Goal: Task Accomplishment & Management: Use online tool/utility

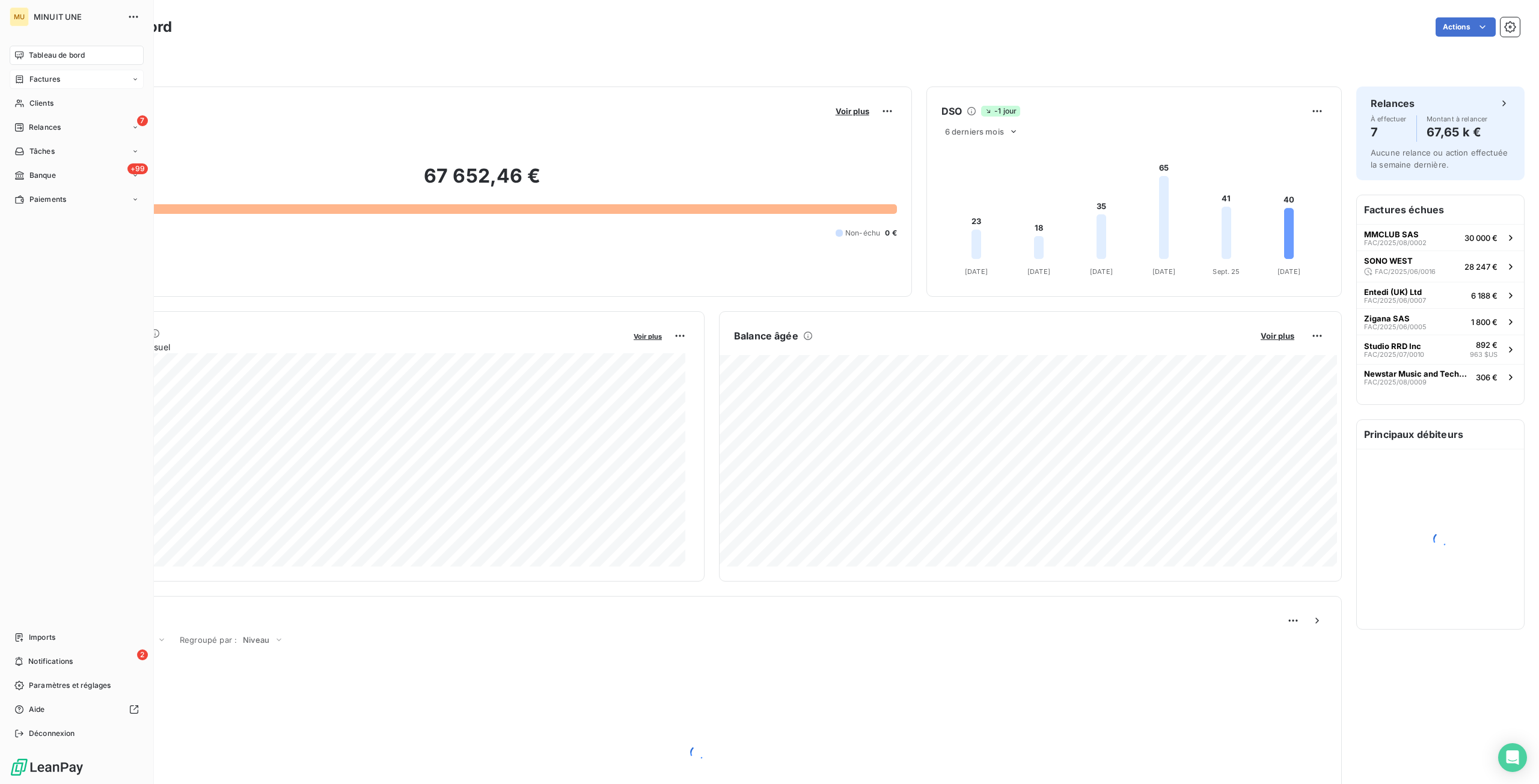
click at [42, 86] on div "Factures" at bounding box center [76, 79] width 134 height 19
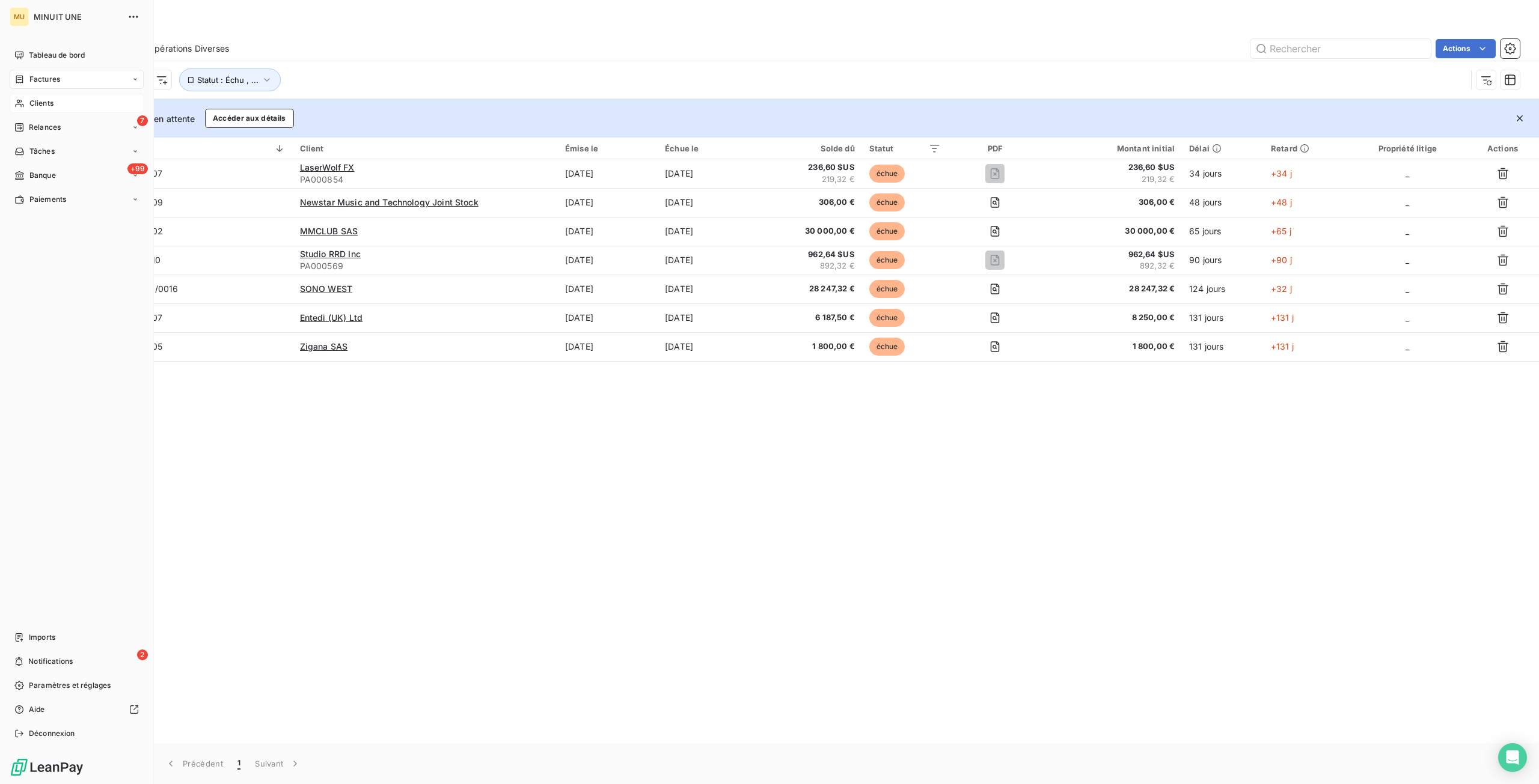
click at [48, 102] on span "Clients" at bounding box center [42, 103] width 24 height 11
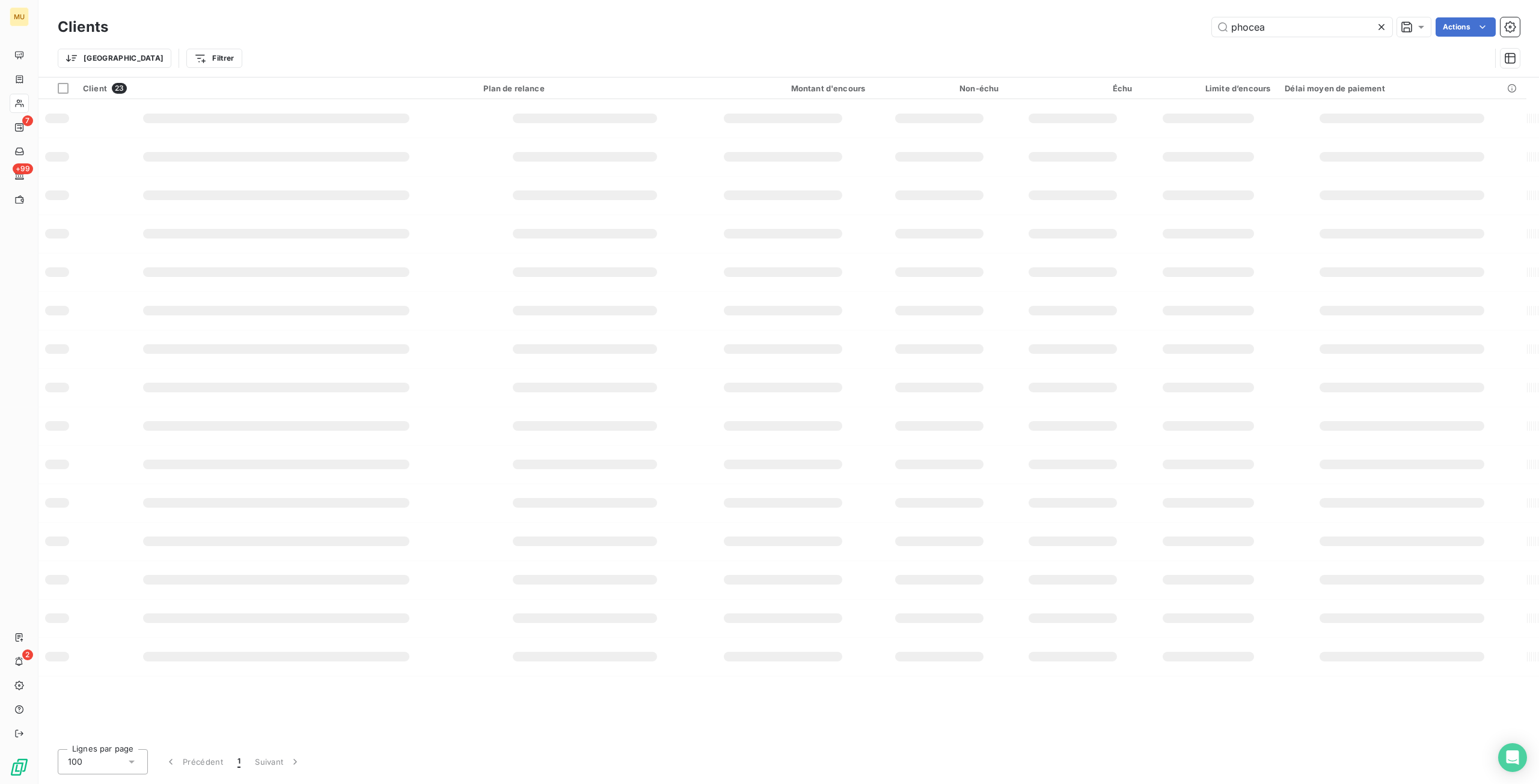
type input "phocea"
click at [1142, 22] on div "phocea Actions" at bounding box center [821, 27] width 1397 height 19
click at [1384, 26] on icon at bounding box center [1381, 27] width 12 height 12
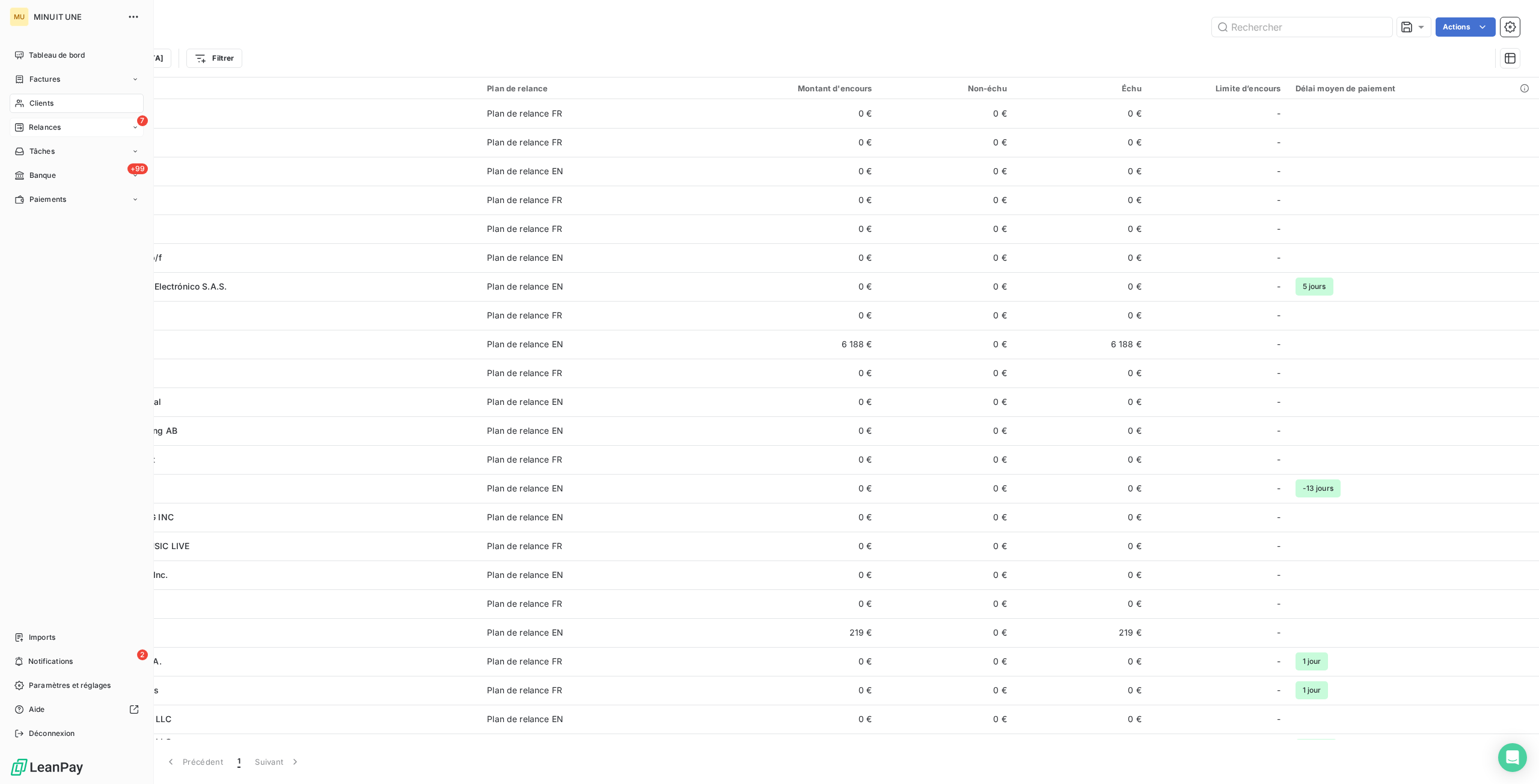
click at [40, 128] on span "Relances" at bounding box center [45, 127] width 32 height 11
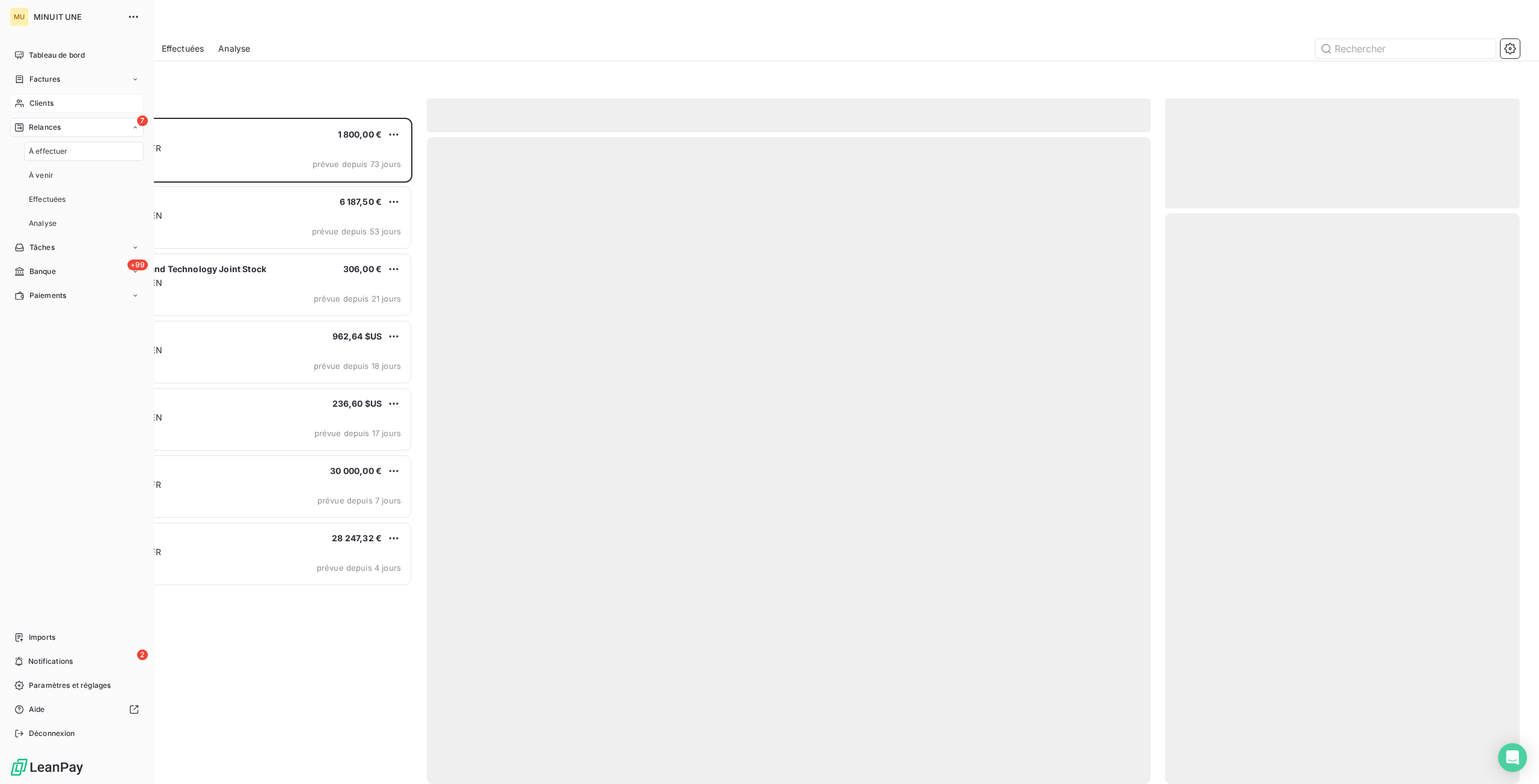
scroll to position [657, 346]
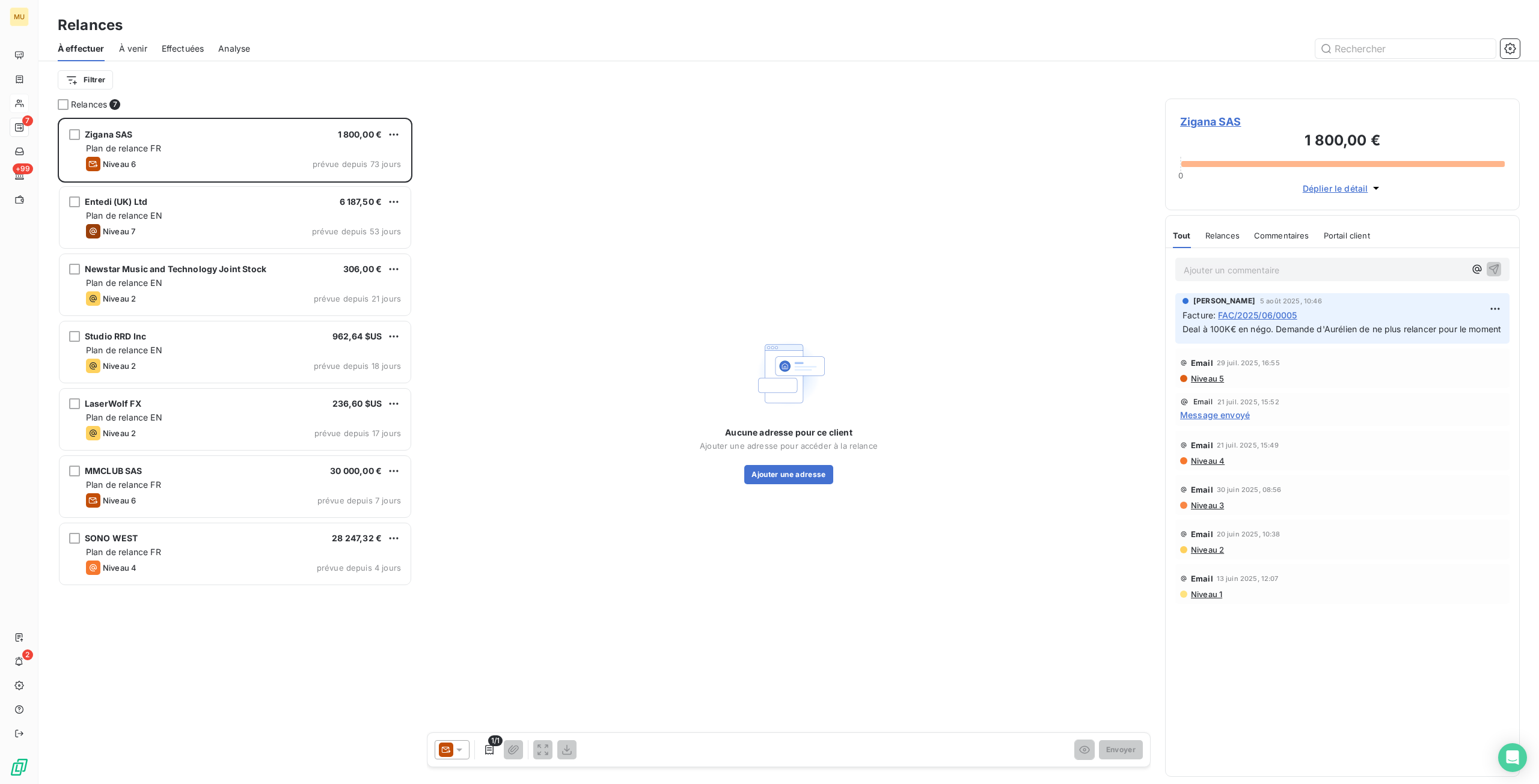
click at [240, 682] on div "Zigana SAS 1 800,00 € Plan de relance FR Niveau 6 prévue depuis 73 jours Entedi…" at bounding box center [235, 451] width 355 height 666
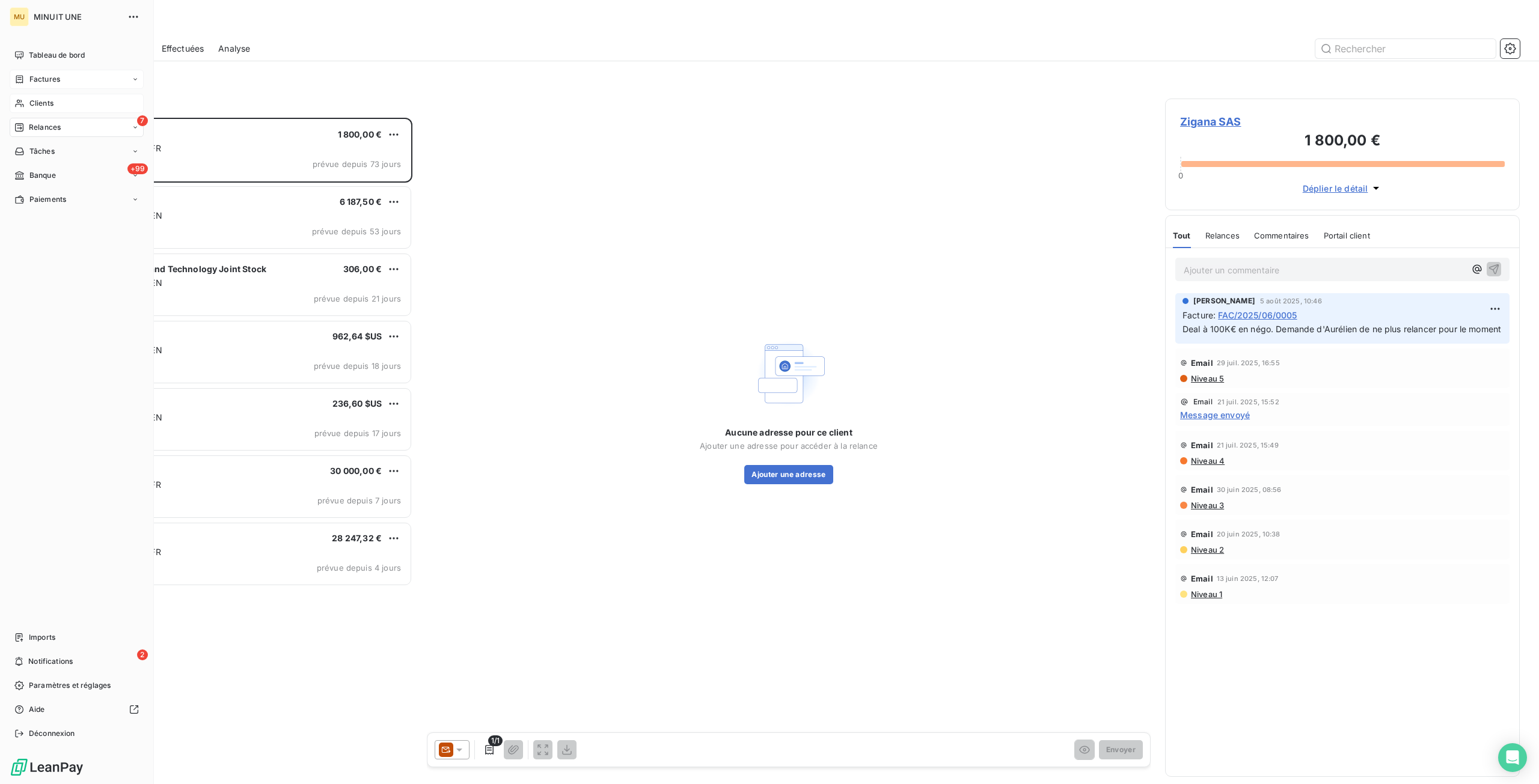
click at [60, 80] on div "Factures" at bounding box center [76, 79] width 134 height 19
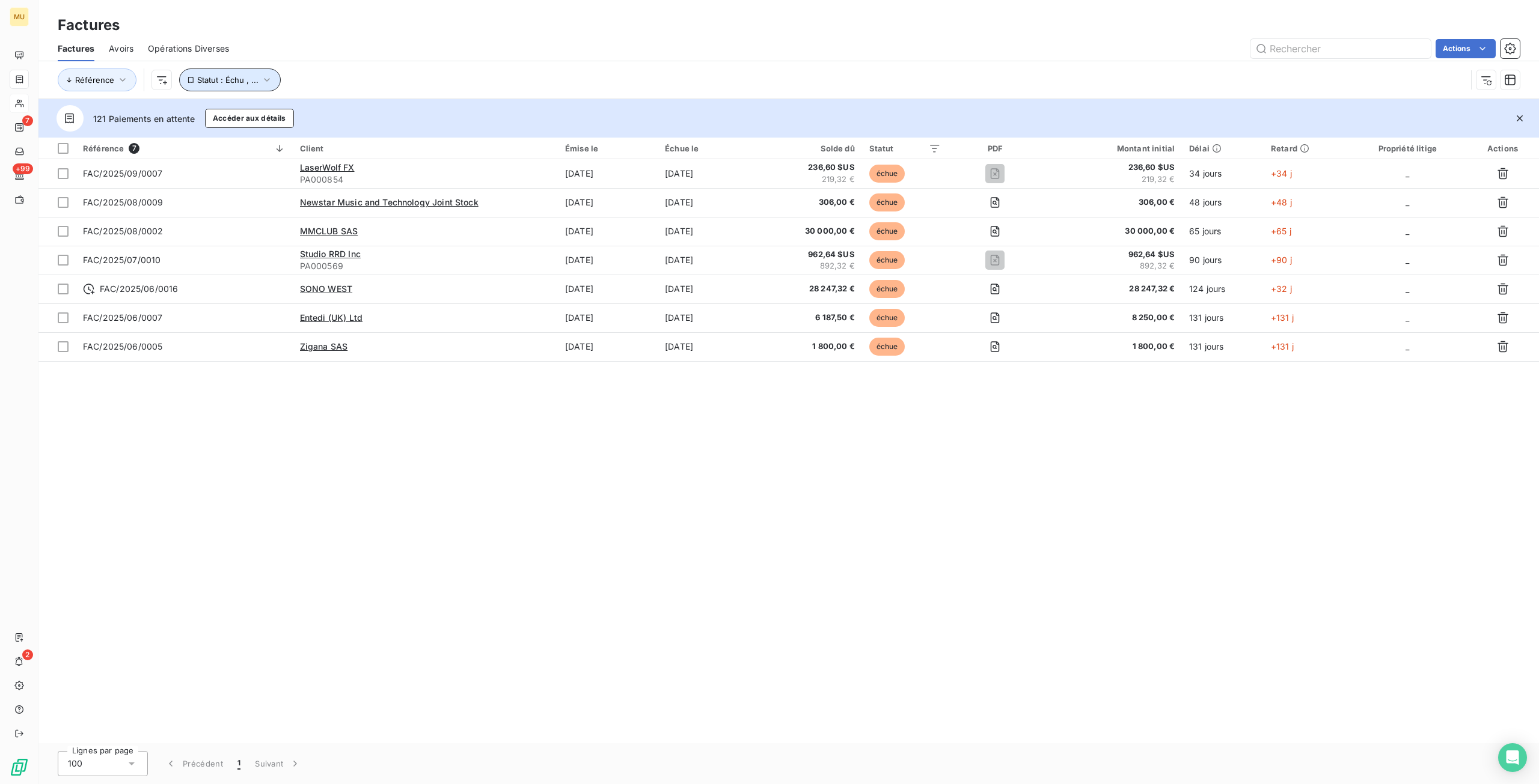
click at [264, 82] on icon "button" at bounding box center [267, 80] width 12 height 12
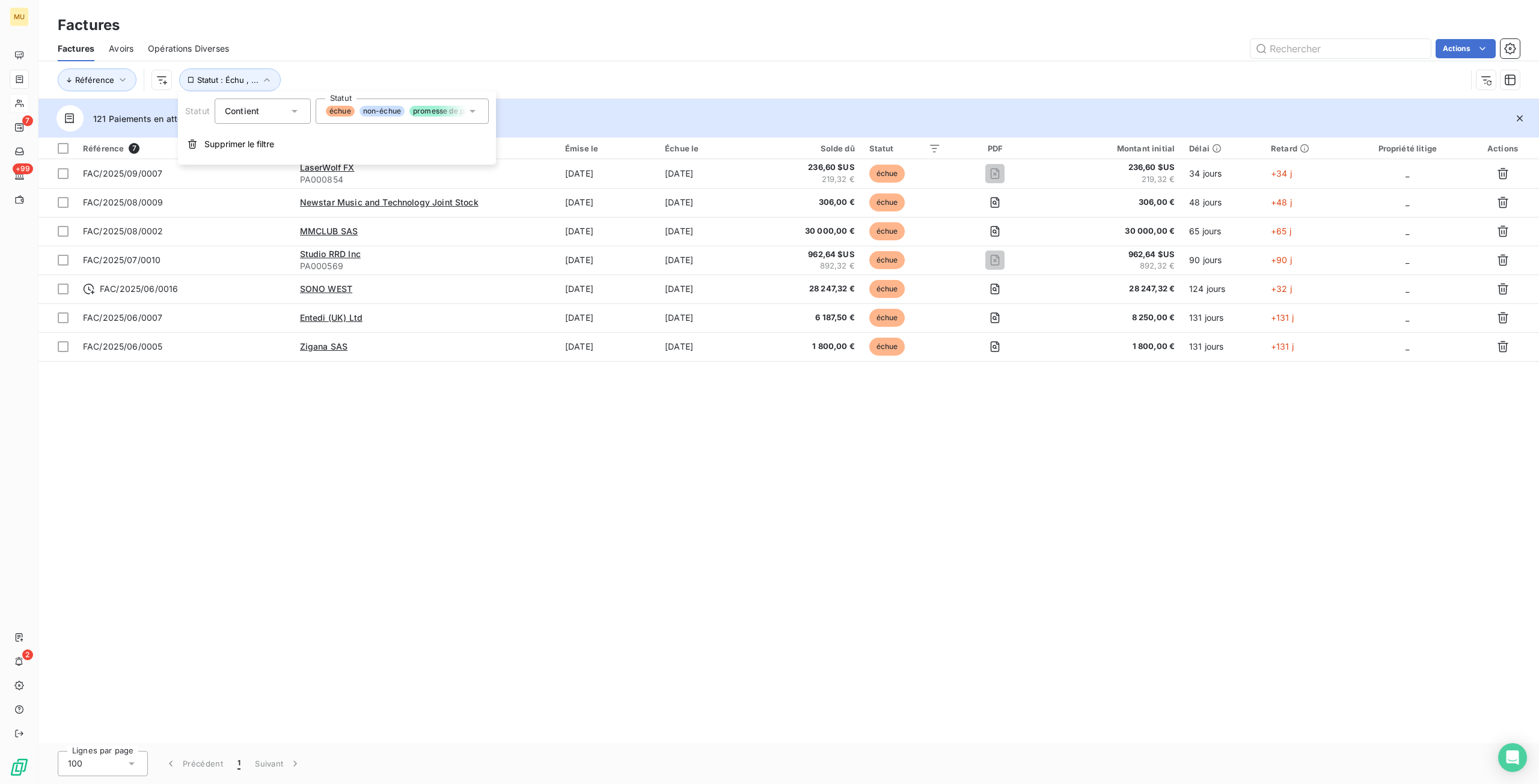
click at [303, 458] on div "Référence 7 Client Émise le Échue le Solde dû Statut PDF Montant initial Délai …" at bounding box center [788, 441] width 1500 height 606
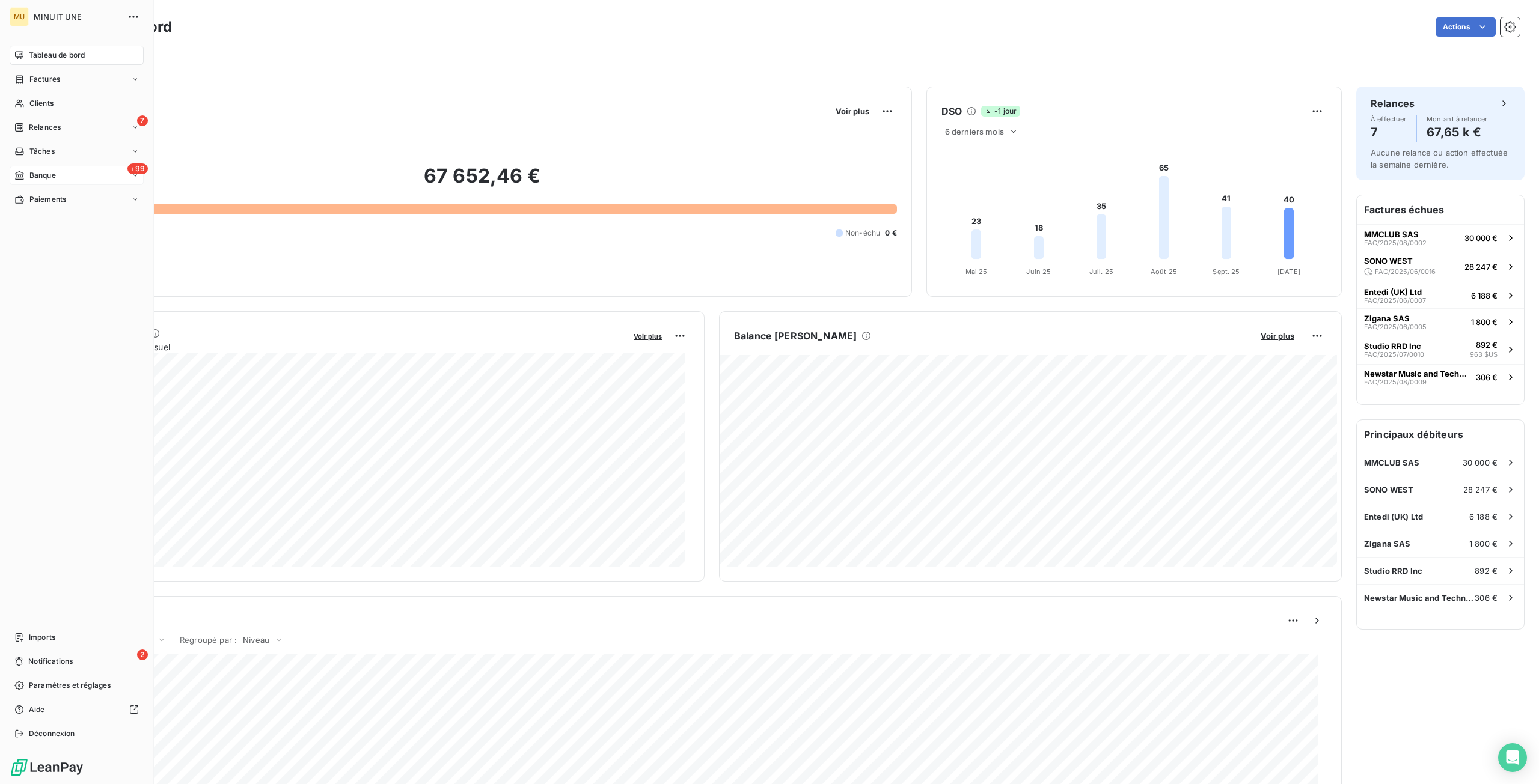
click at [34, 173] on span "Banque" at bounding box center [42, 175] width 26 height 11
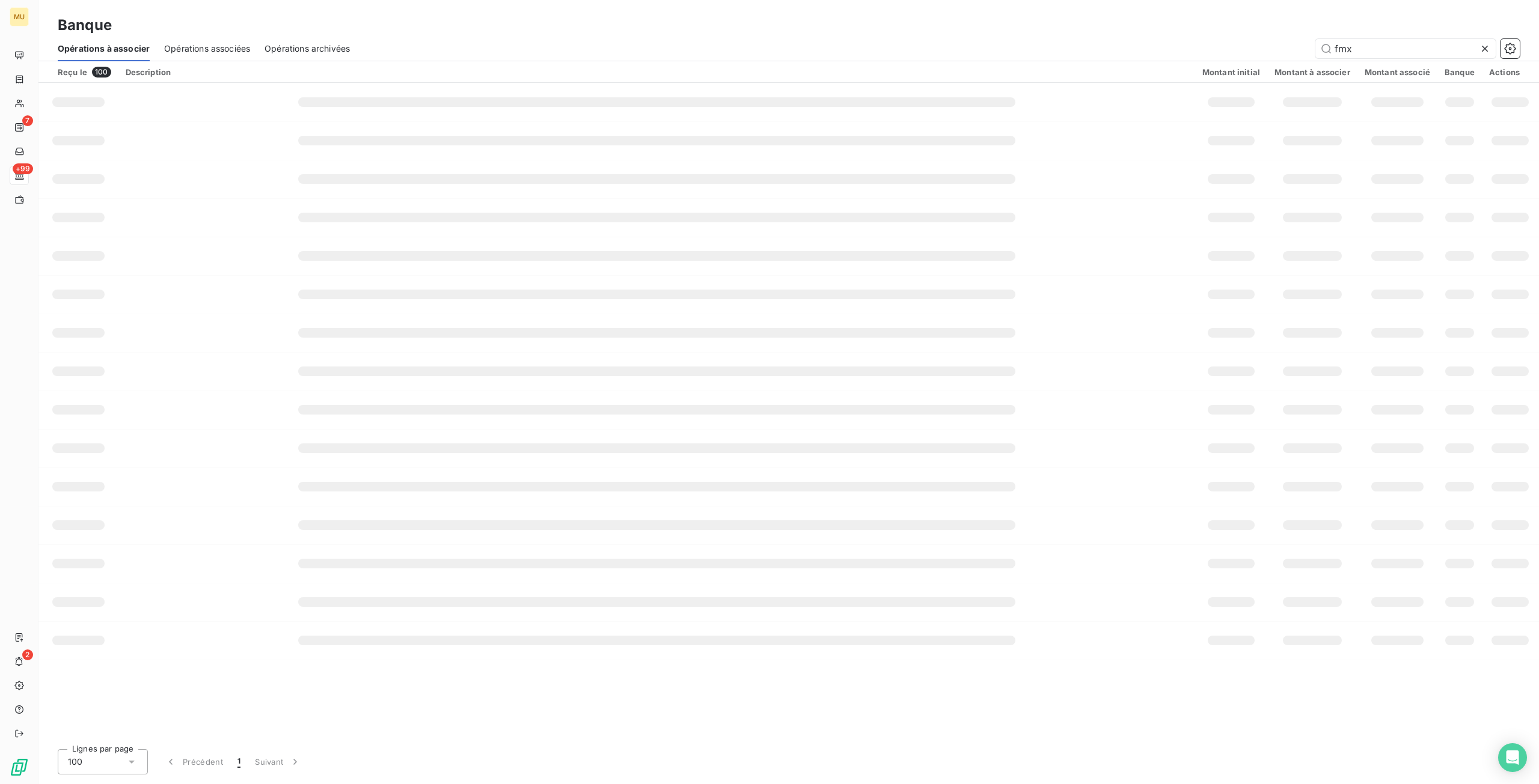
type input "fmx"
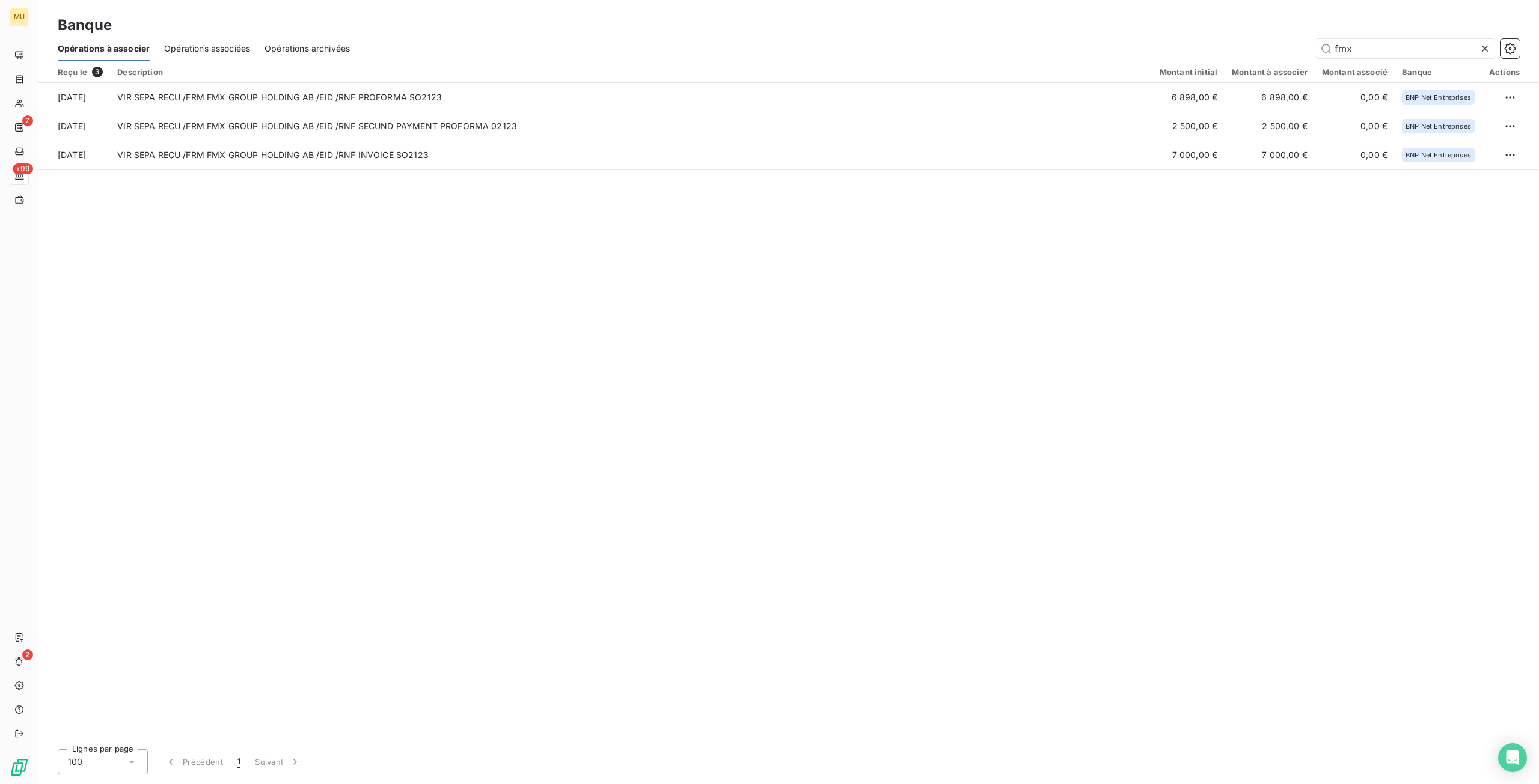
click at [707, 270] on div "Reçu le 3 Description Montant initial Montant à associer Montant associé Banque…" at bounding box center [788, 400] width 1500 height 678
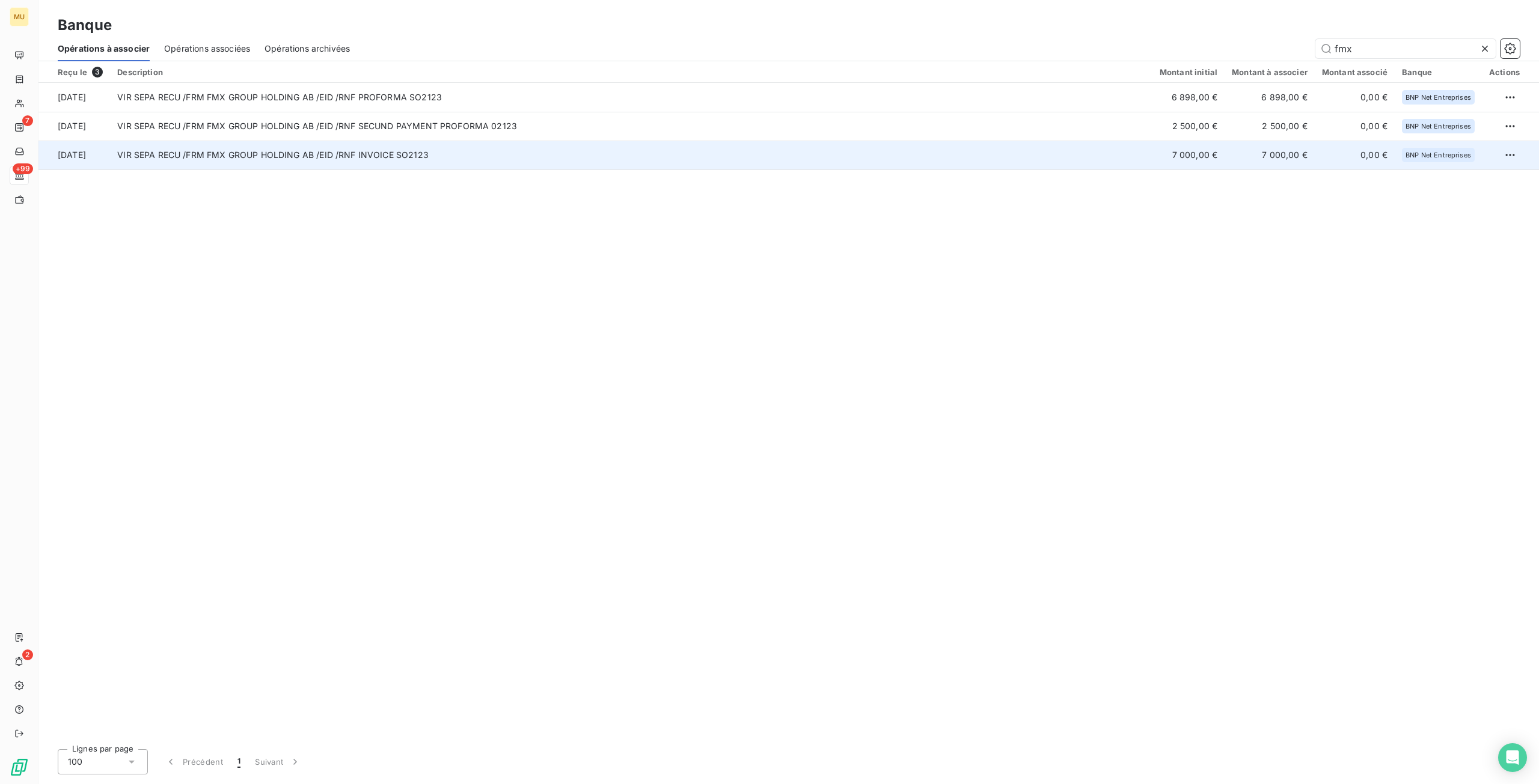
click at [407, 161] on td "VIR SEPA RECU /FRM FMX GROUP HOLDING AB /EID /RNF INVOICE SO2123" at bounding box center [631, 155] width 1042 height 29
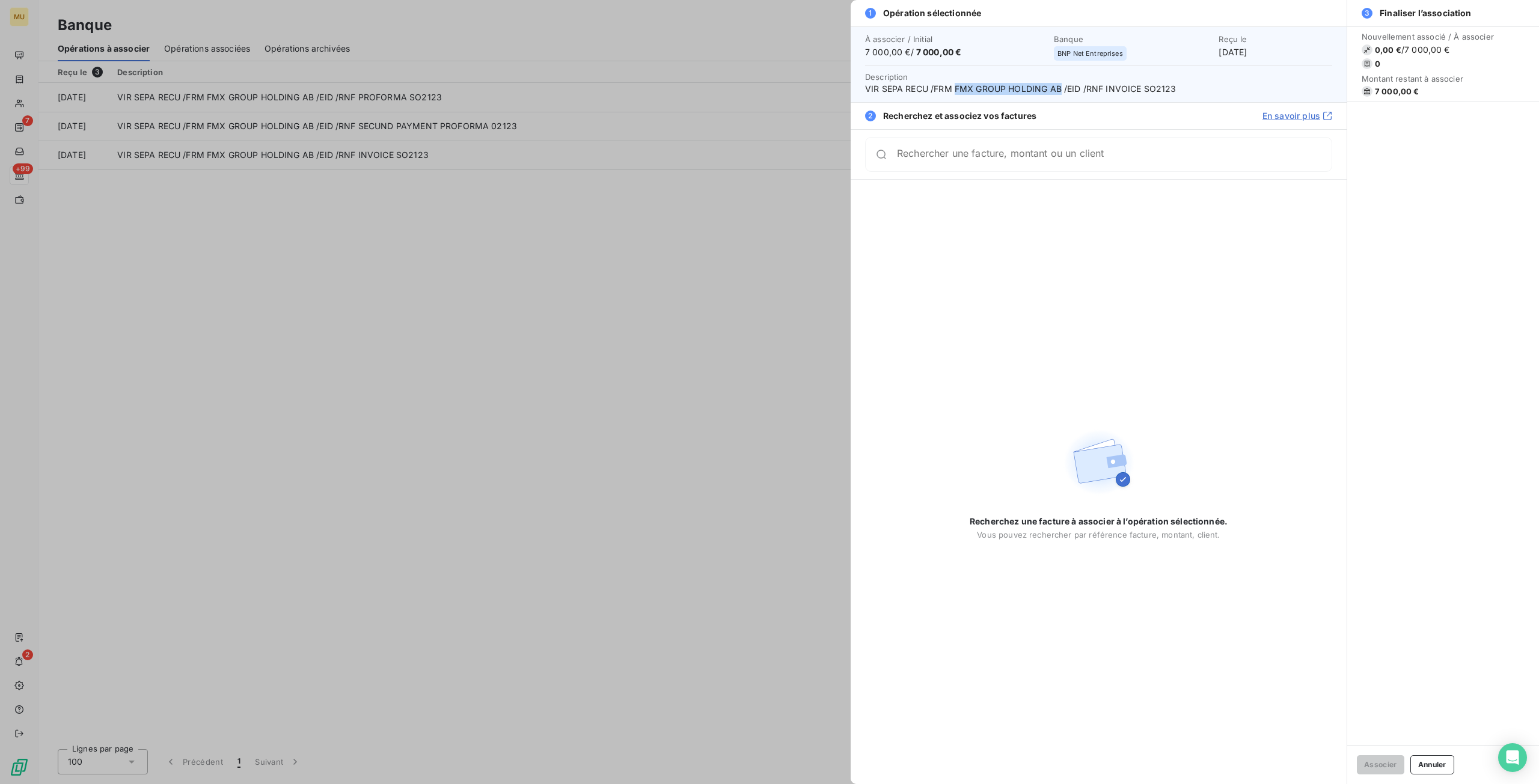
drag, startPoint x: 954, startPoint y: 92, endPoint x: 1061, endPoint y: 100, distance: 107.3
click at [1061, 100] on div "À associer / Initial 7 000,00 € / 7 000,00 € Banque BNP Net Entreprises Reçu le…" at bounding box center [1098, 64] width 496 height 76
copy span "FMX GROUP HOLDING AB"
click at [678, 289] on div at bounding box center [770, 392] width 1539 height 784
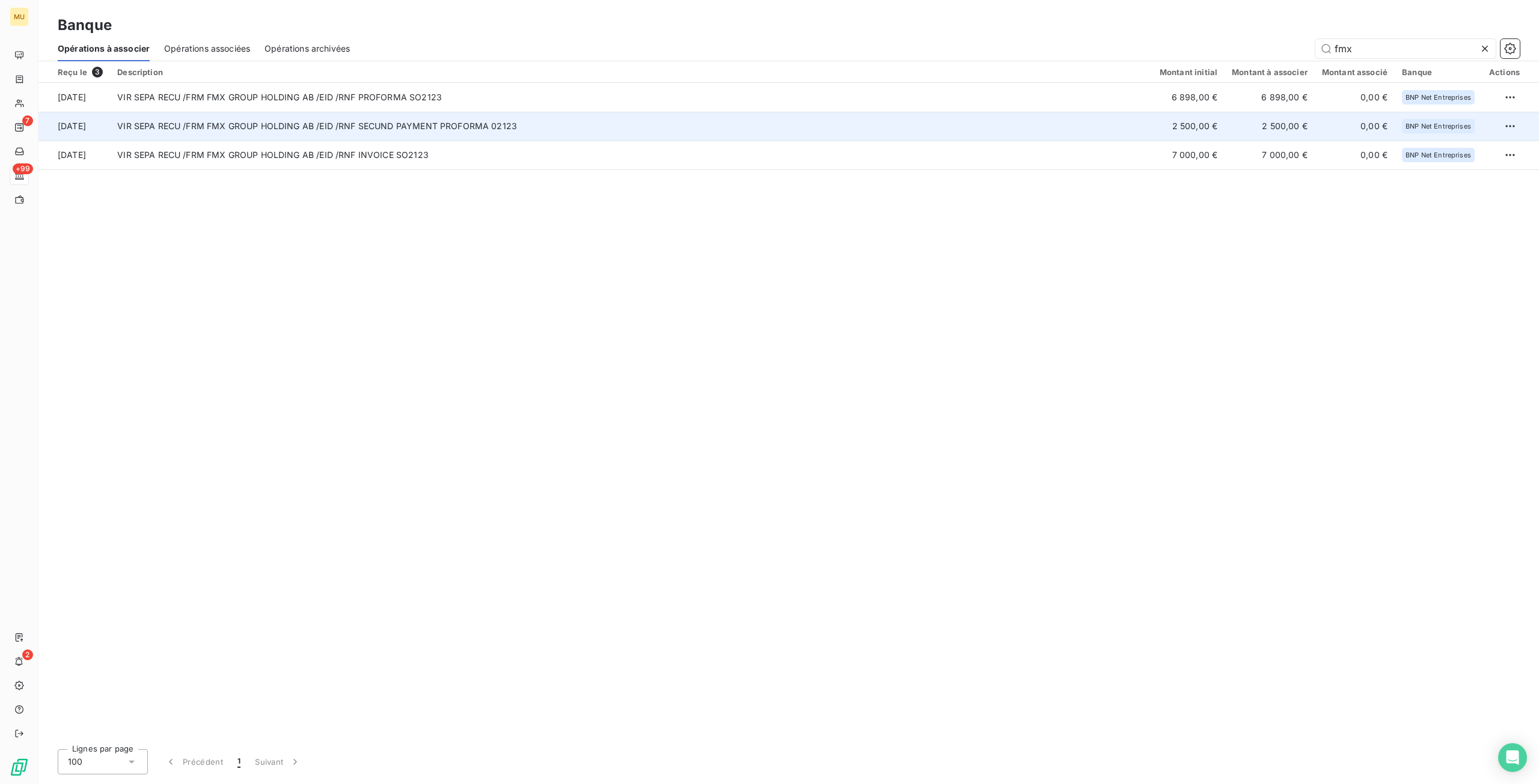
click at [482, 125] on td "VIR SEPA RECU /FRM FMX GROUP HOLDING AB /EID /RNF SECUND PAYMENT PROFORMA 02123" at bounding box center [631, 126] width 1042 height 29
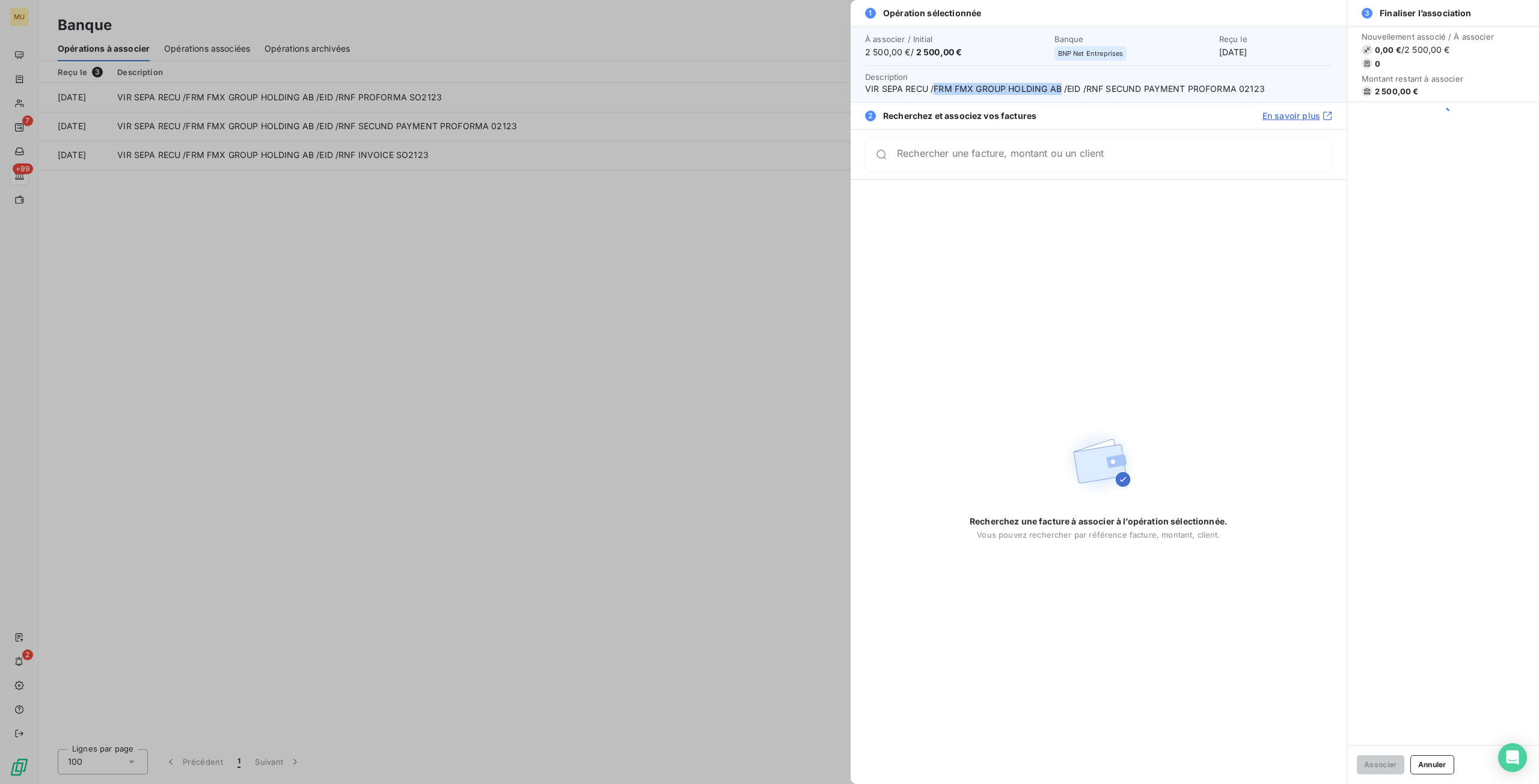
drag, startPoint x: 934, startPoint y: 90, endPoint x: 1058, endPoint y: 94, distance: 124.1
click at [1058, 94] on span "VIR SEPA RECU /FRM FMX GROUP HOLDING AB /EID /RNF SECUND PAYMENT PROFORMA 02123" at bounding box center [1098, 89] width 467 height 12
copy span "FRM FMX GROUP HOLDING AB"
click at [680, 216] on div at bounding box center [770, 392] width 1539 height 784
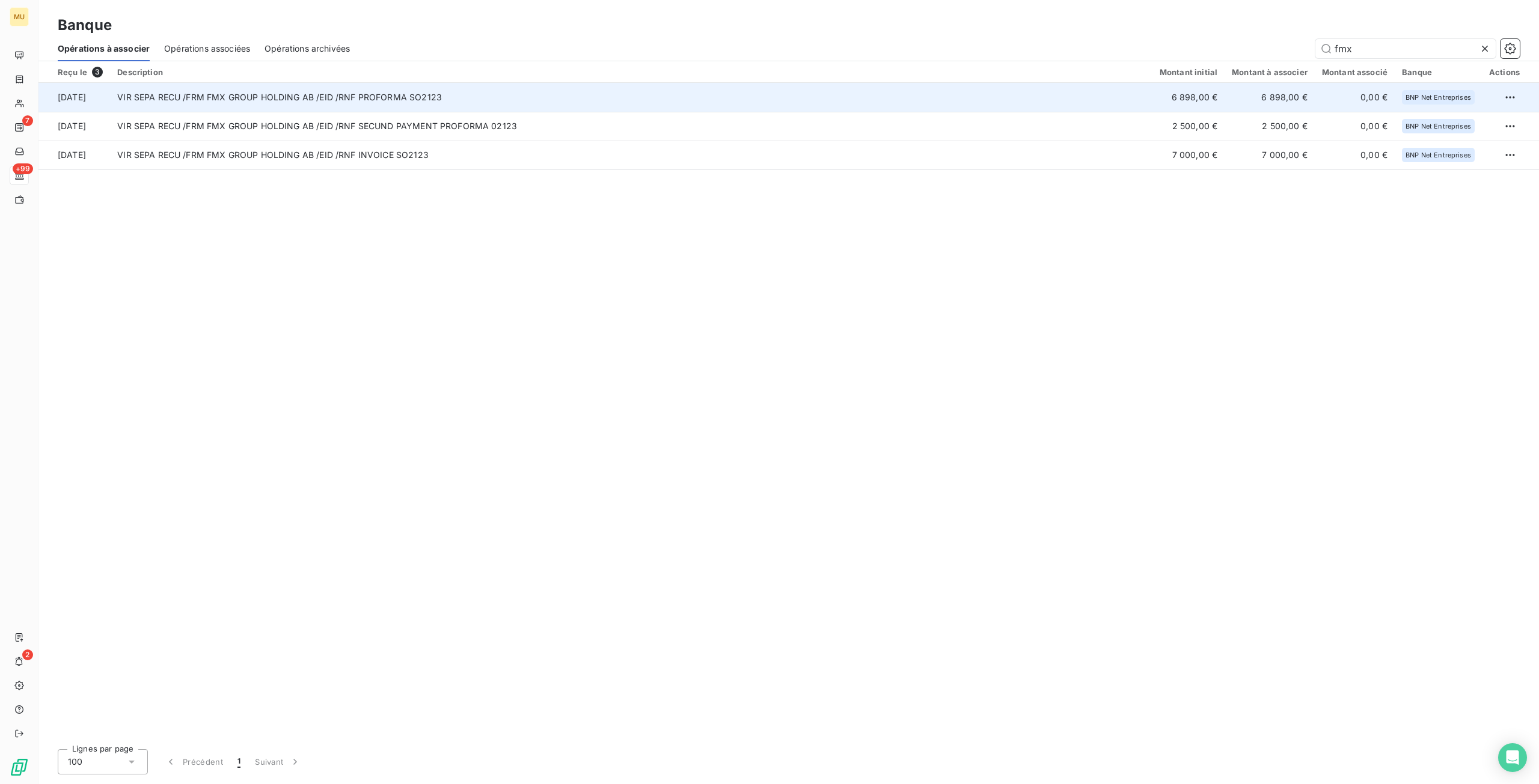
click at [667, 99] on td "VIR SEPA RECU /FRM FMX GROUP HOLDING AB /EID /RNF PROFORMA SO2123" at bounding box center [631, 97] width 1042 height 29
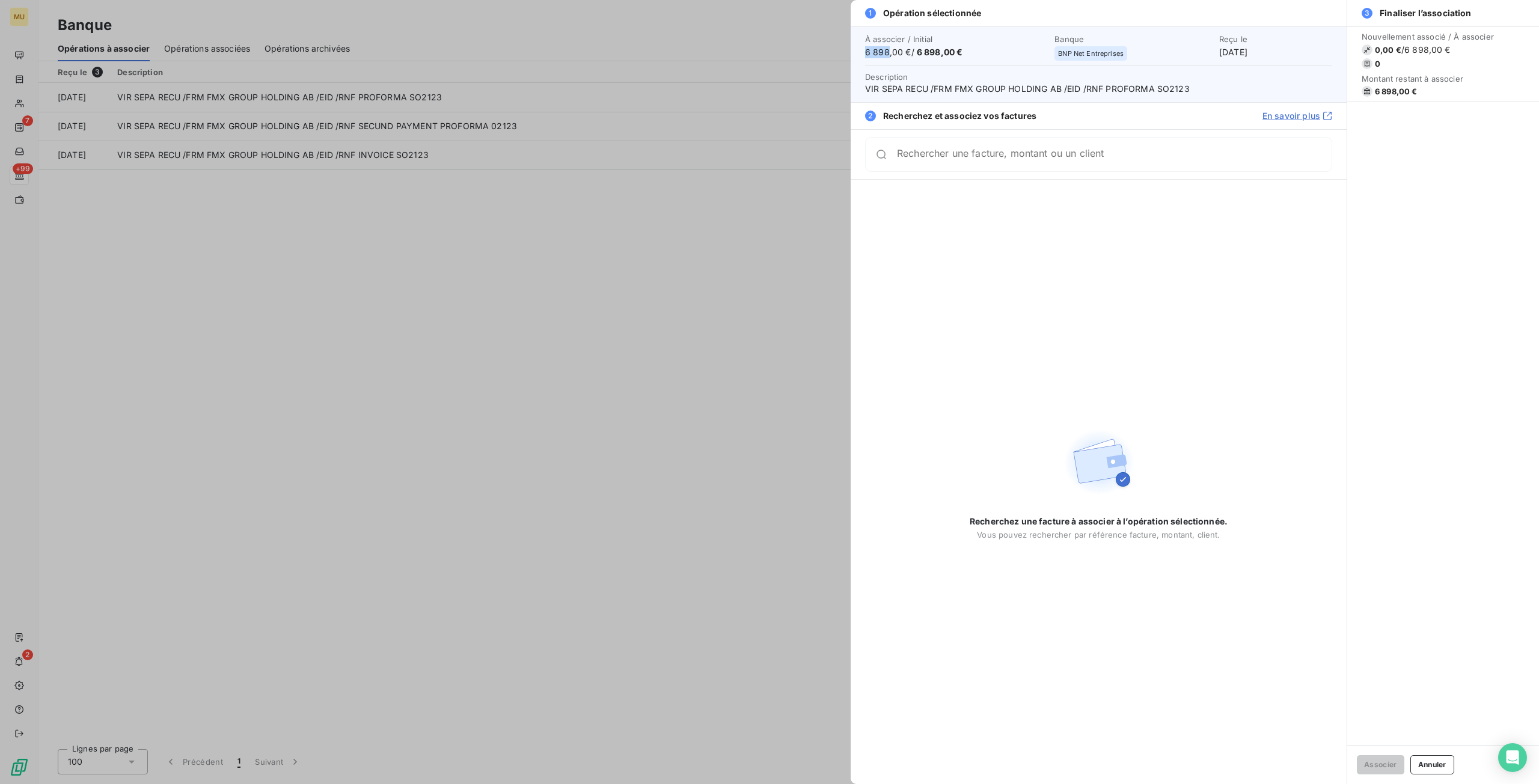
drag, startPoint x: 865, startPoint y: 50, endPoint x: 887, endPoint y: 50, distance: 22.0
click at [887, 50] on span "6 898,00 € / 6 898,00 €" at bounding box center [956, 52] width 182 height 12
copy span "6 898"
drag, startPoint x: 935, startPoint y: 88, endPoint x: 1060, endPoint y: 96, distance: 125.3
click at [1060, 96] on div "À associer / Initial 6 898,00 € / 6 898,00 € Banque BNP Net Entreprises Reçu le…" at bounding box center [1098, 64] width 496 height 76
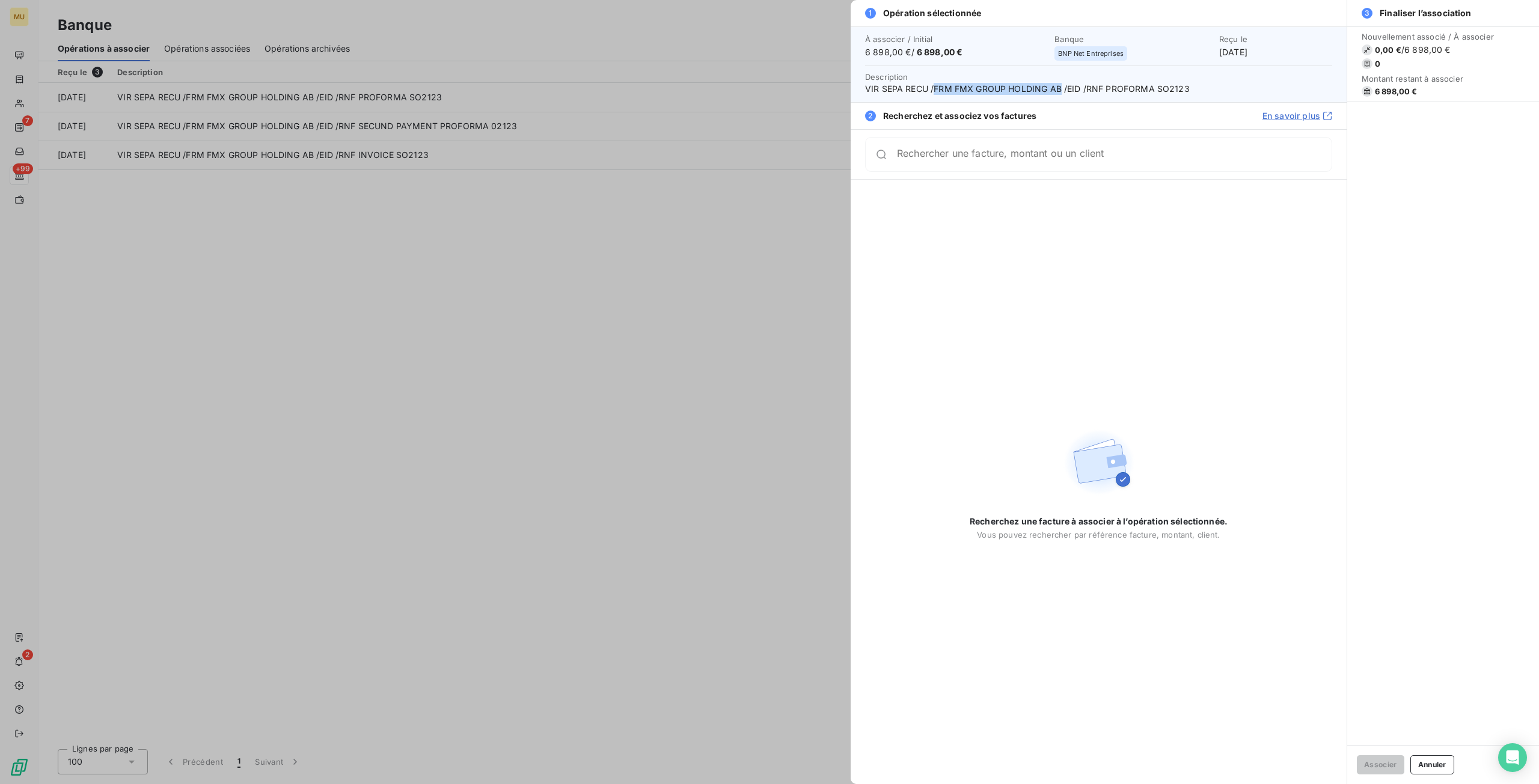
copy span "FRM FMX GROUP HOLDING AB"
click at [642, 436] on div at bounding box center [770, 392] width 1539 height 784
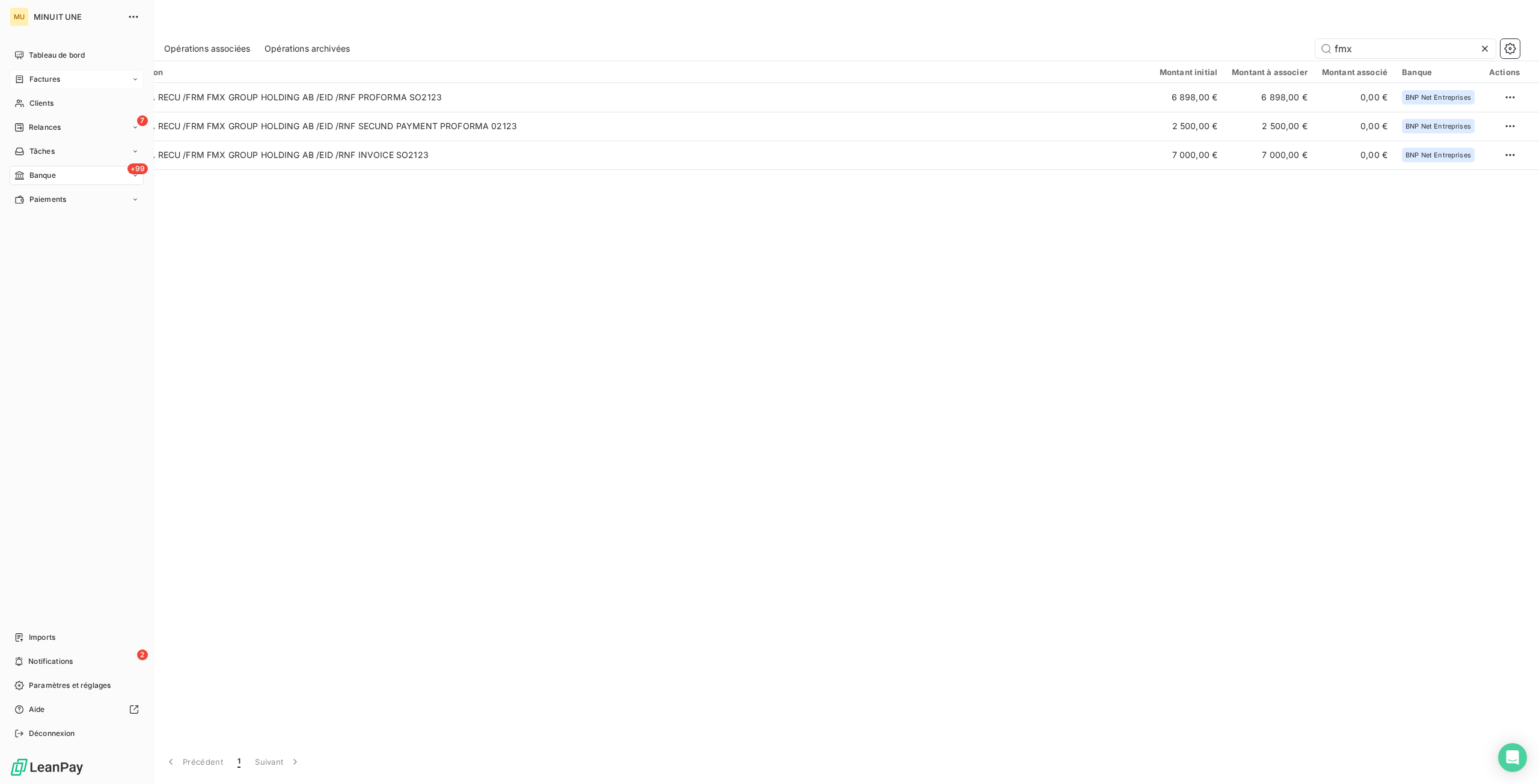
click at [43, 78] on span "Factures" at bounding box center [45, 79] width 31 height 11
click at [45, 101] on span "Factures" at bounding box center [44, 103] width 31 height 11
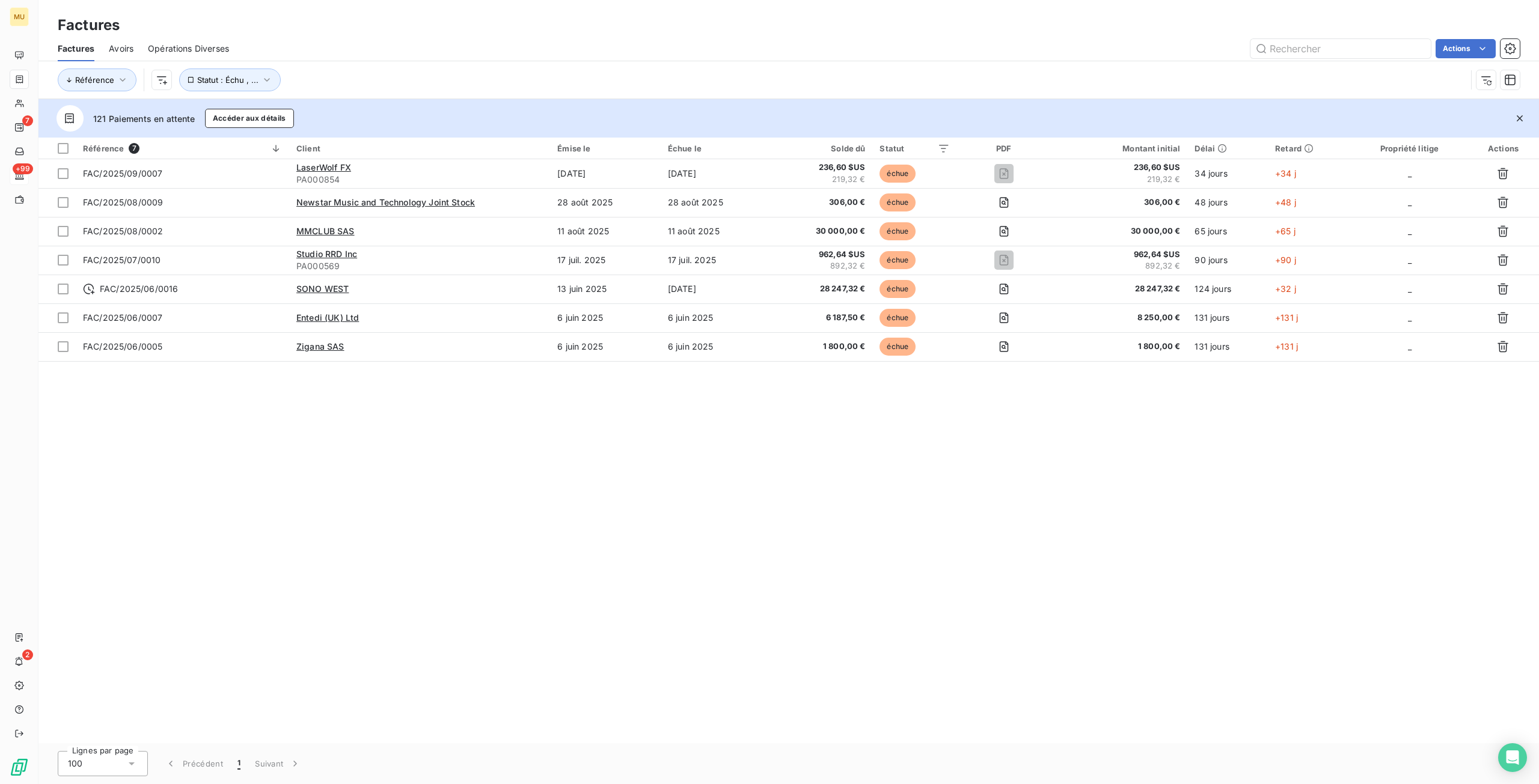
click at [411, 508] on div "Référence 7 Client Émise le Échue le Solde dû Statut PDF Montant initial Délai …" at bounding box center [788, 441] width 1500 height 606
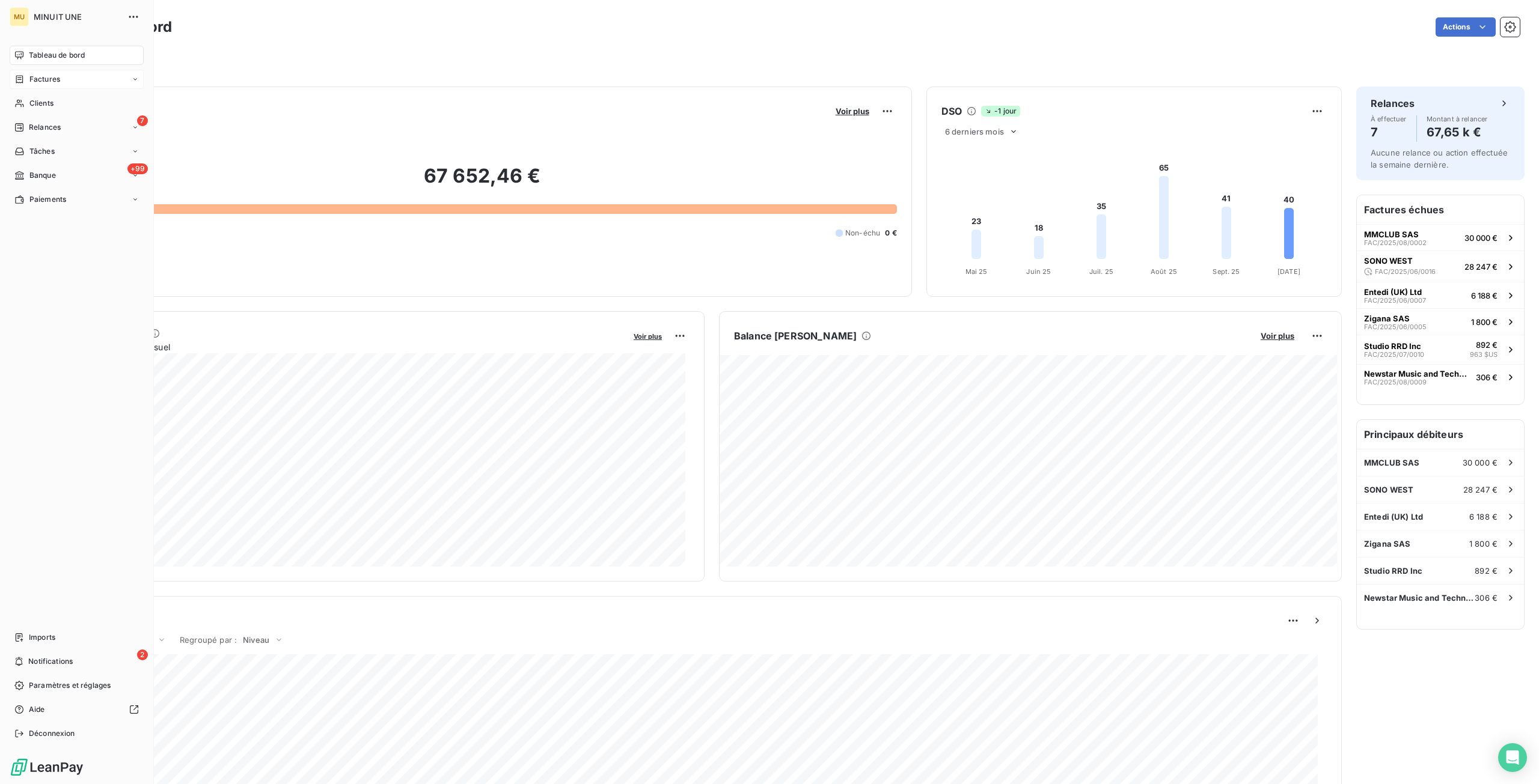
click at [38, 78] on span "Factures" at bounding box center [45, 79] width 31 height 11
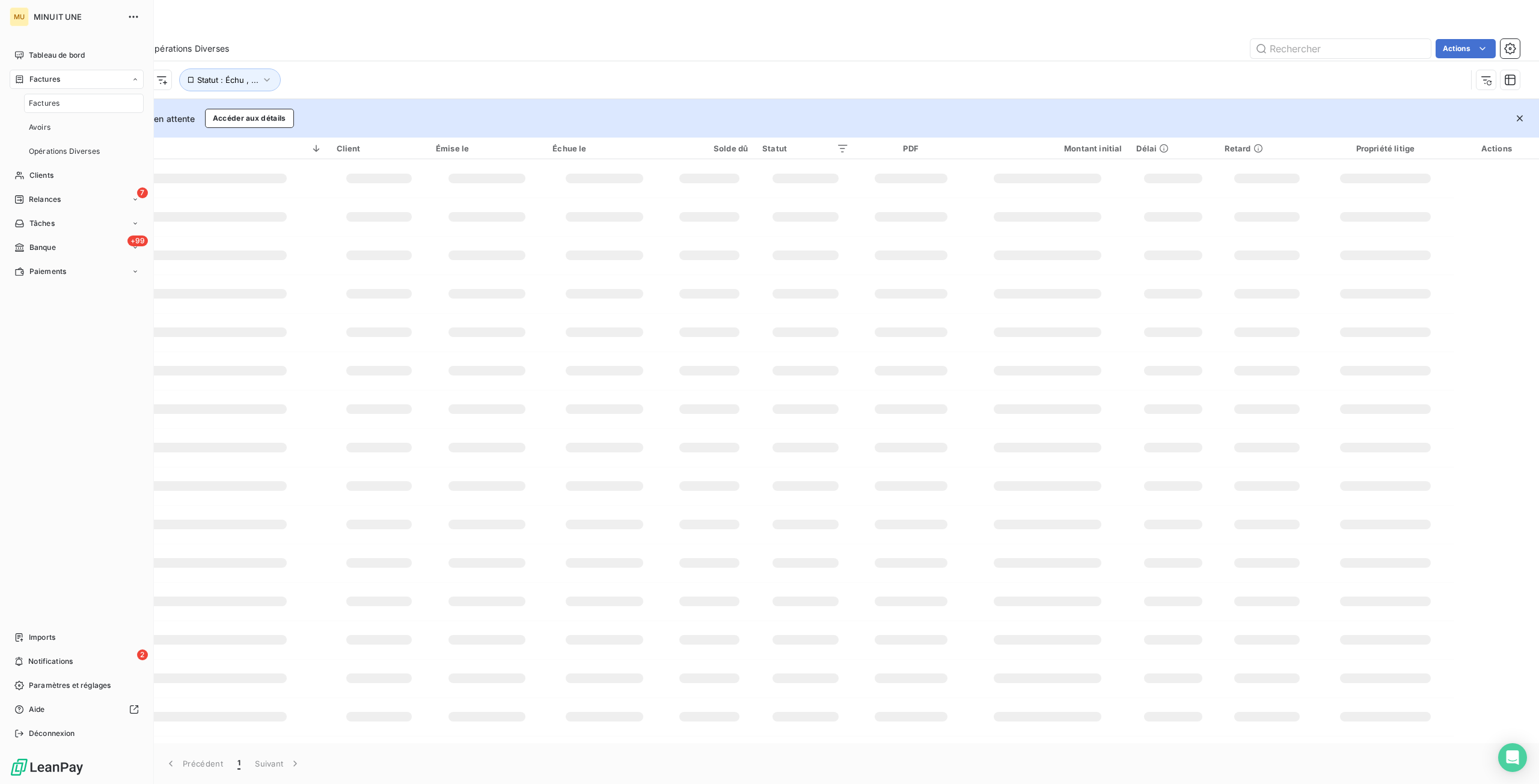
click at [42, 104] on span "Factures" at bounding box center [44, 103] width 31 height 11
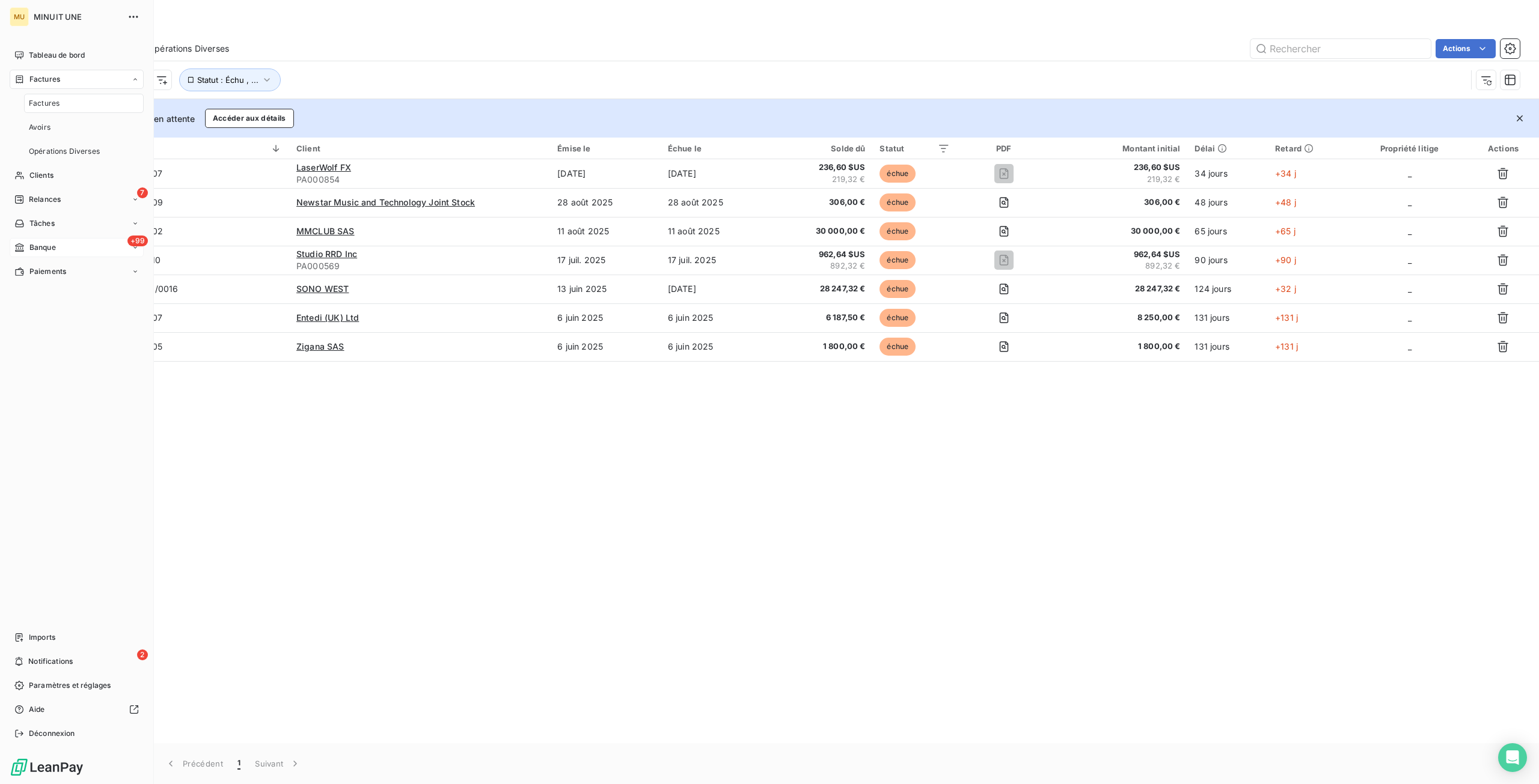
click at [56, 251] on span "Banque" at bounding box center [42, 248] width 26 height 11
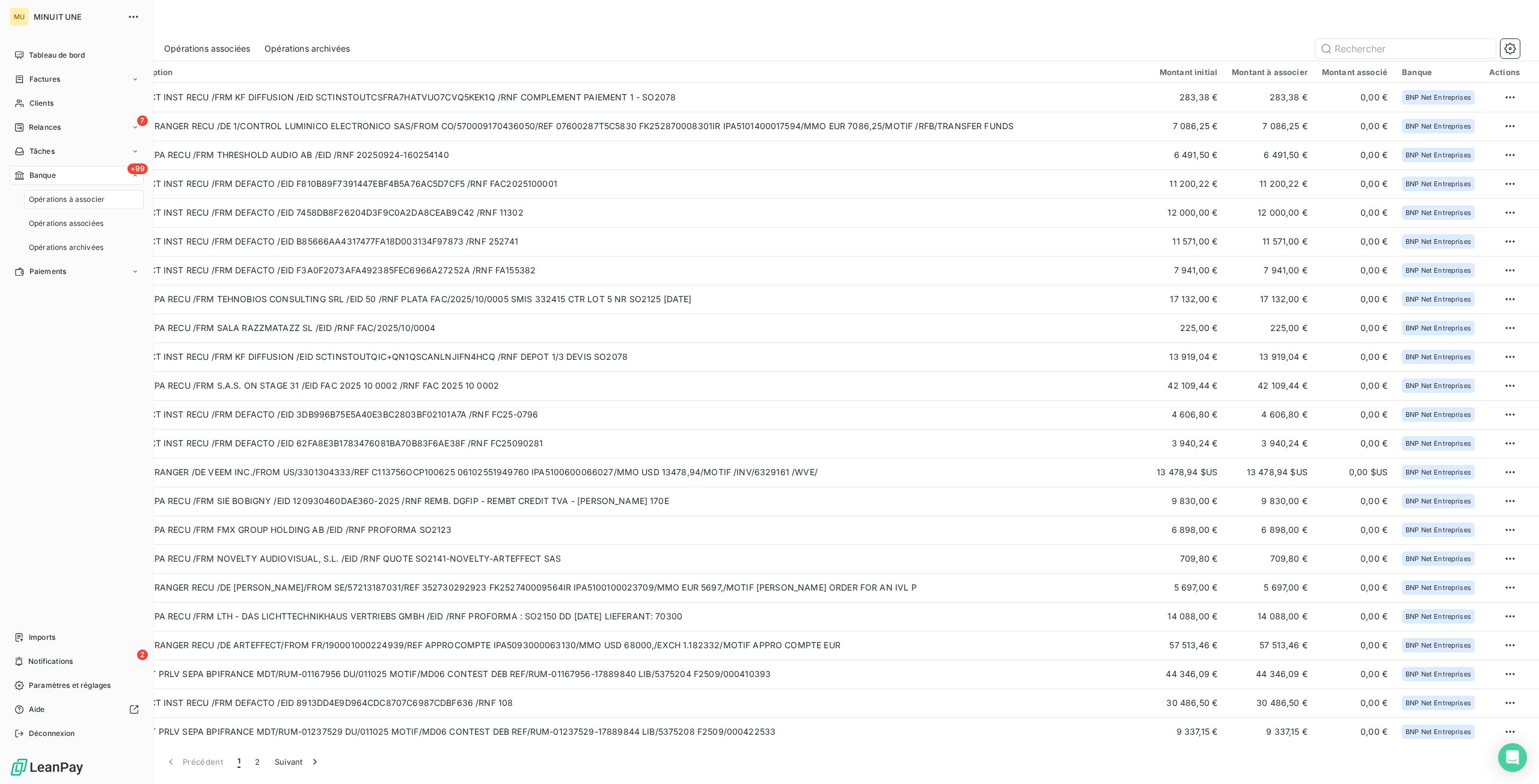
click at [68, 202] on span "Opérations à associer" at bounding box center [66, 200] width 76 height 11
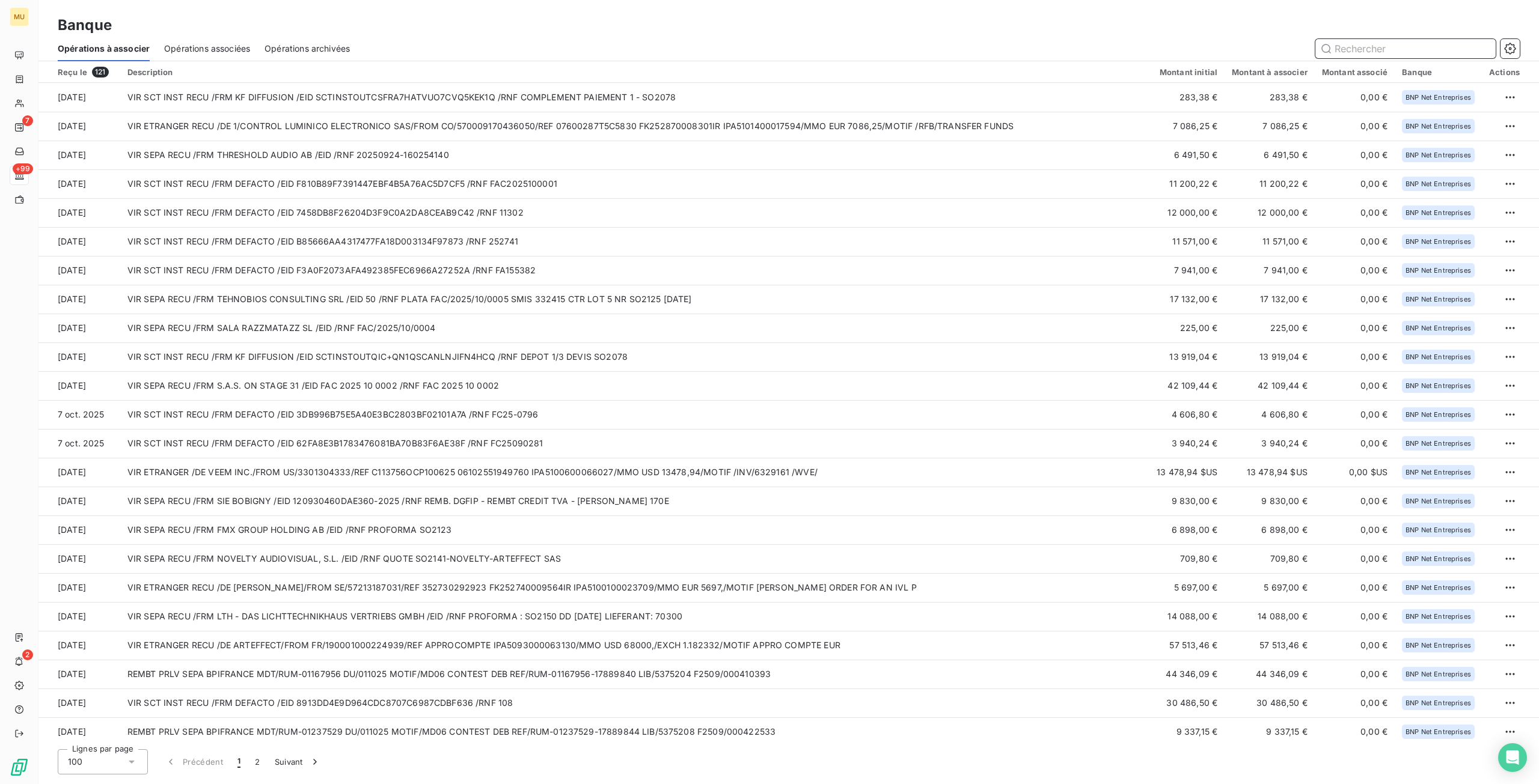
click at [1364, 50] on input "text" at bounding box center [1405, 48] width 180 height 19
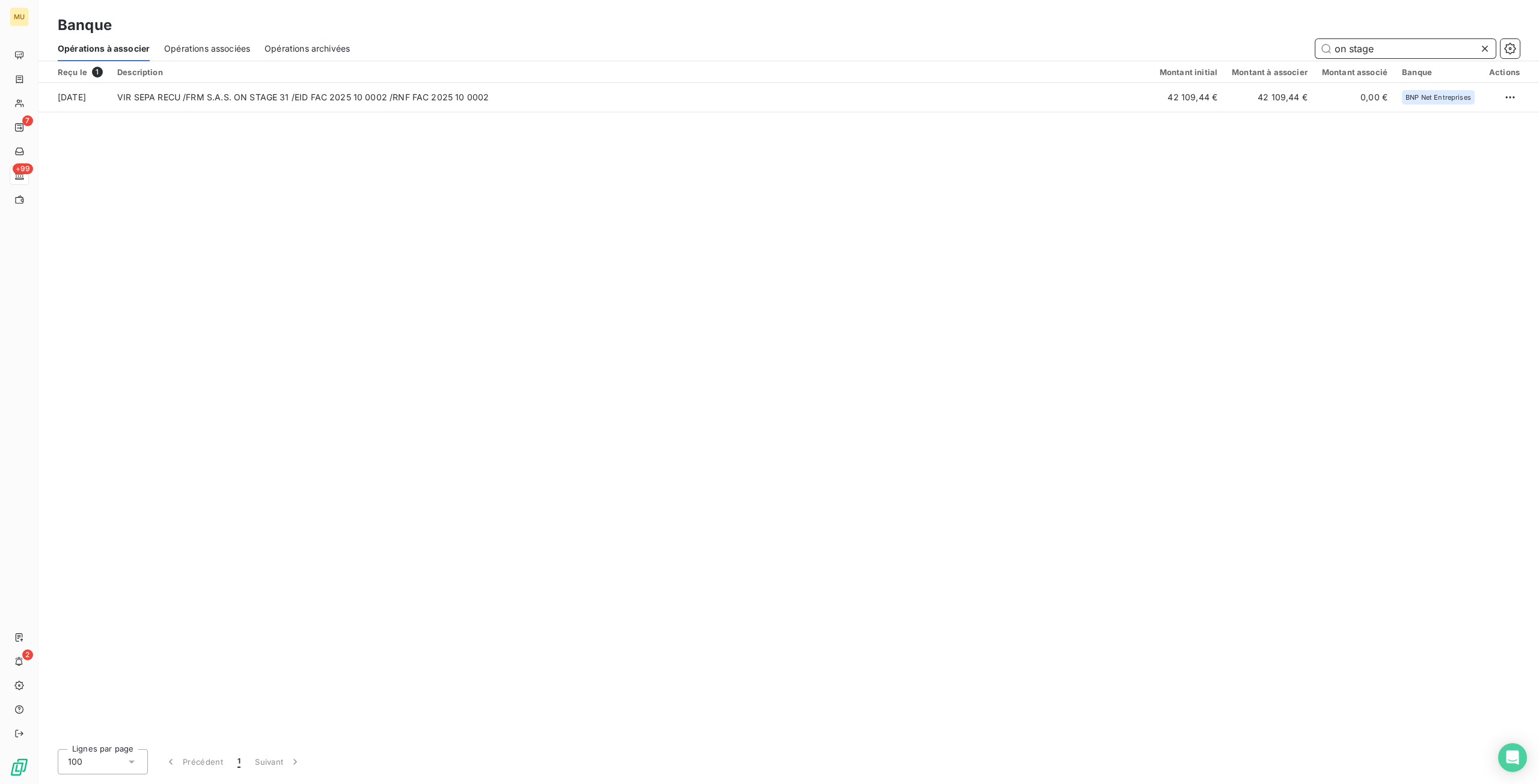
type input "on stage"
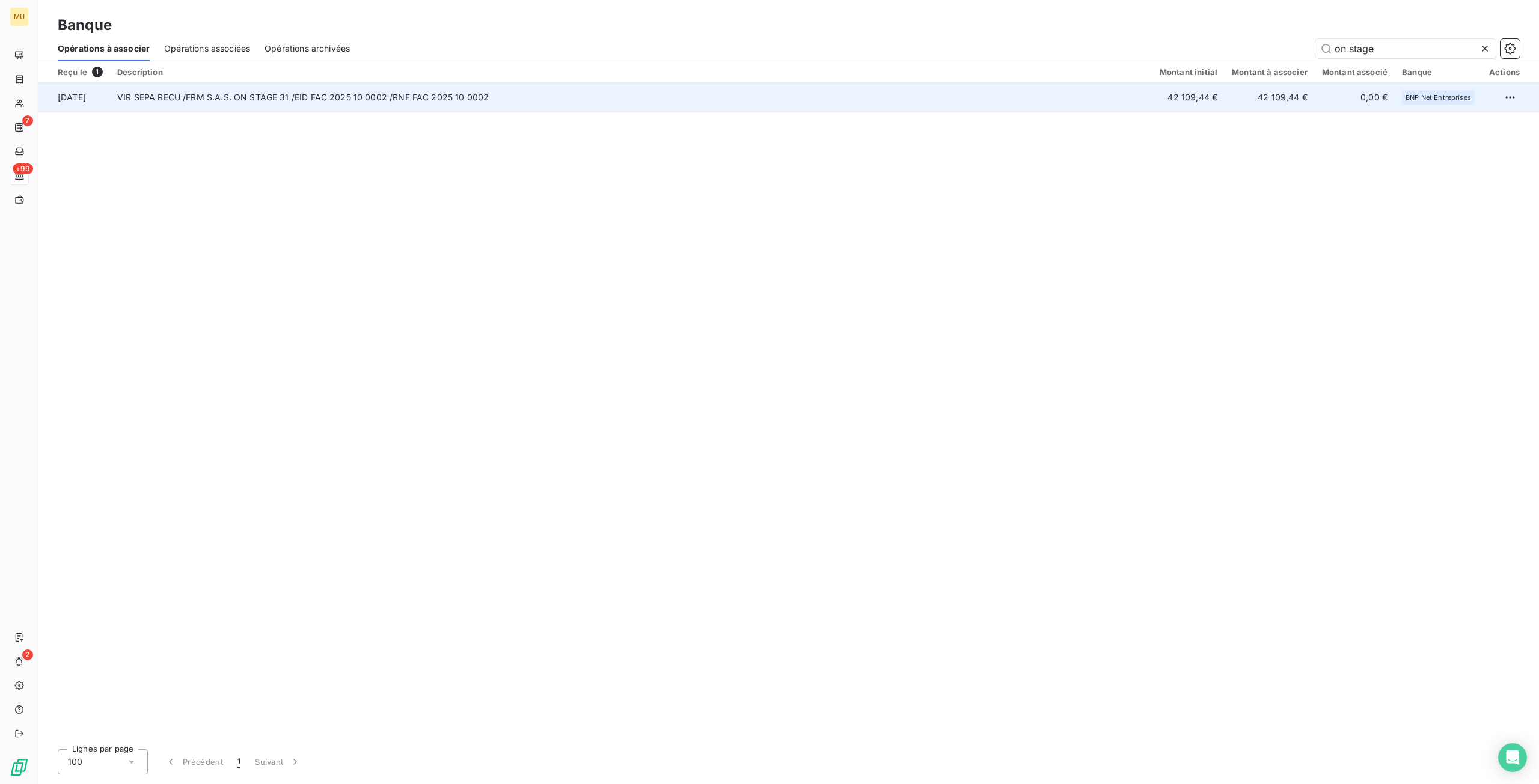
click at [268, 107] on td "VIR SEPA RECU /FRM S.A.S. ON STAGE 31 /EID FAC 2025 10 0002 /RNF FAC 2025 10 00…" at bounding box center [631, 97] width 1042 height 29
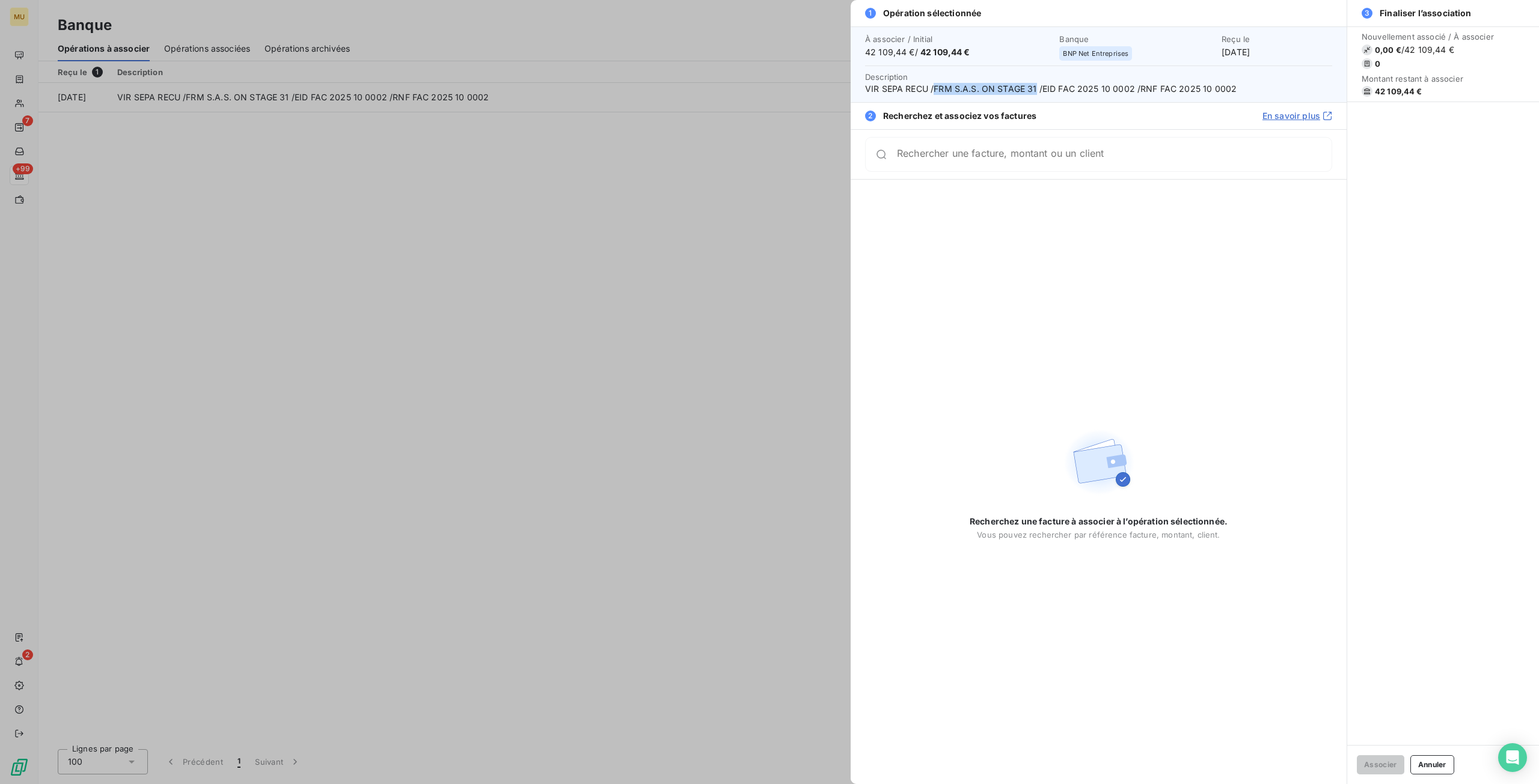
drag, startPoint x: 934, startPoint y: 88, endPoint x: 1035, endPoint y: 95, distance: 101.2
click at [1035, 95] on span "VIR SEPA RECU /FRM S.A.S. ON STAGE 31 /EID FAC 2025 10 0002 /RNF FAC 2025 10 00…" at bounding box center [1098, 89] width 467 height 12
copy span "FRM S.A.S. ON STAGE 31"
click at [451, 272] on div at bounding box center [770, 392] width 1539 height 784
